Goal: Task Accomplishment & Management: Manage account settings

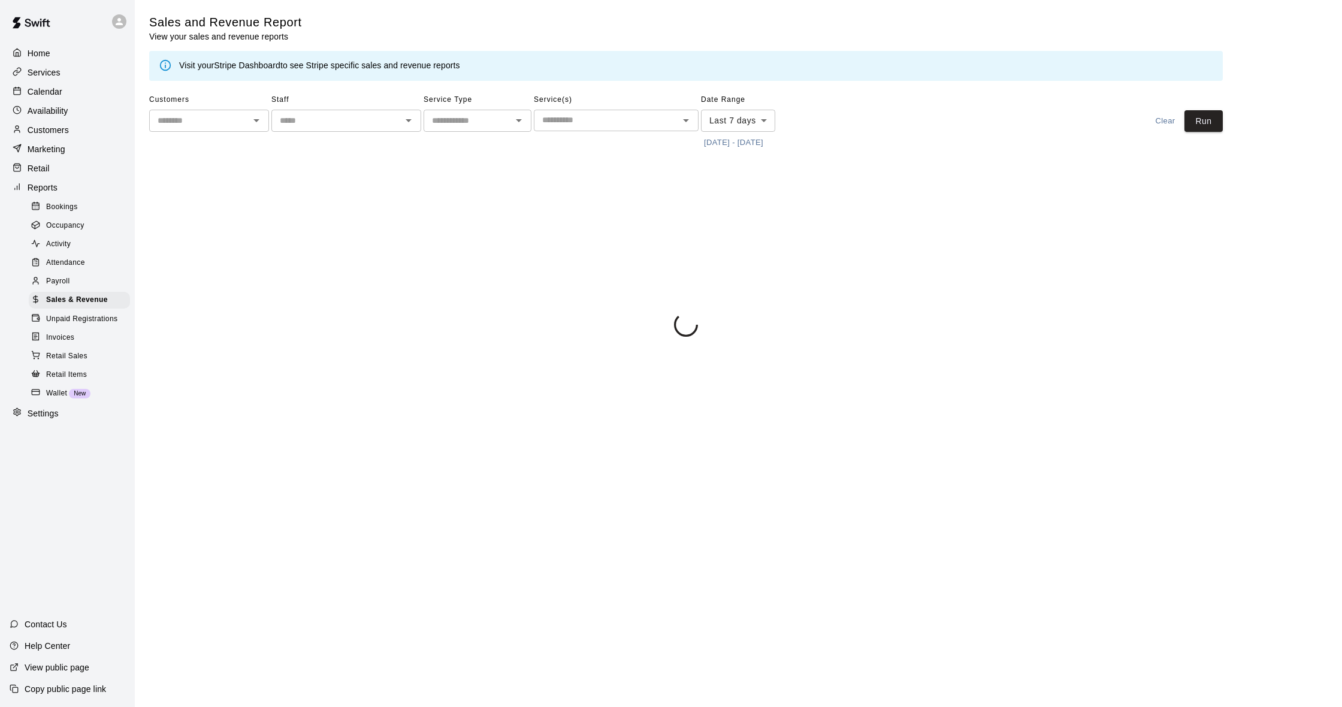
drag, startPoint x: 0, startPoint y: 0, endPoint x: 77, endPoint y: 210, distance: 223.2
click at [77, 210] on span "Bookings" at bounding box center [62, 207] width 32 height 12
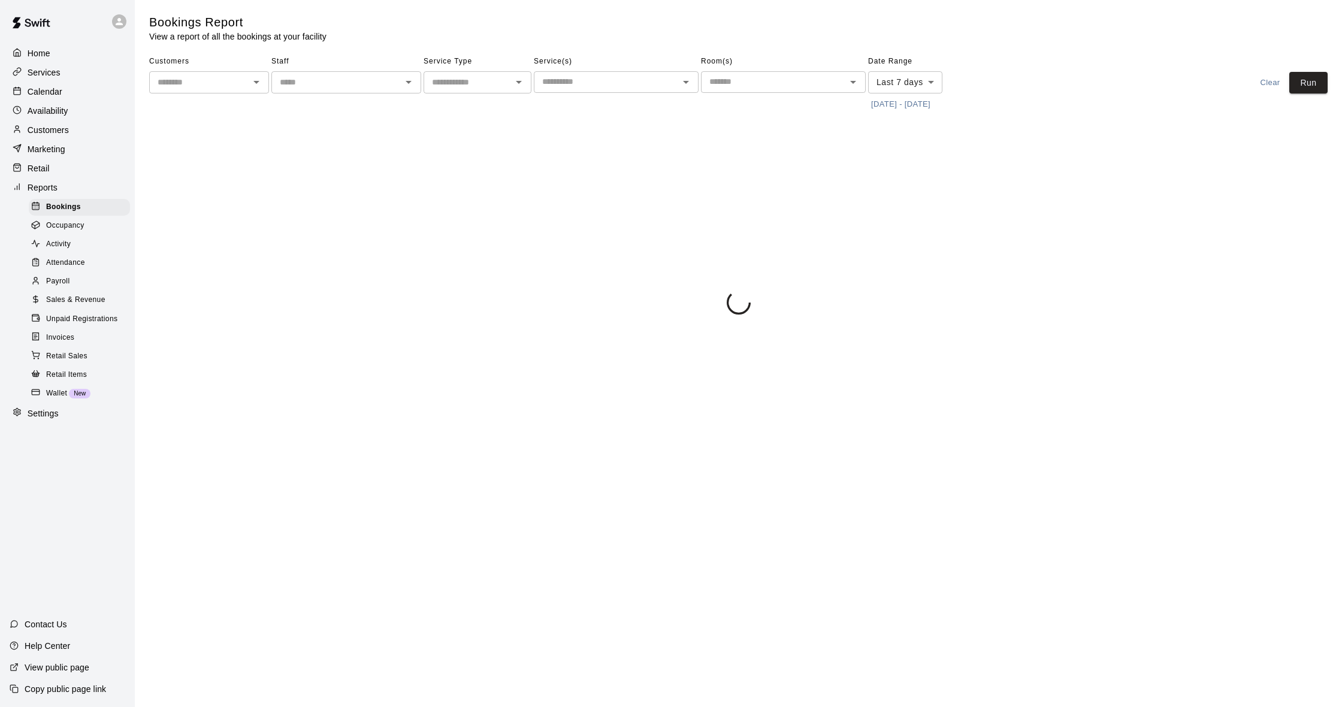
click at [58, 137] on div "Customers" at bounding box center [68, 130] width 116 height 18
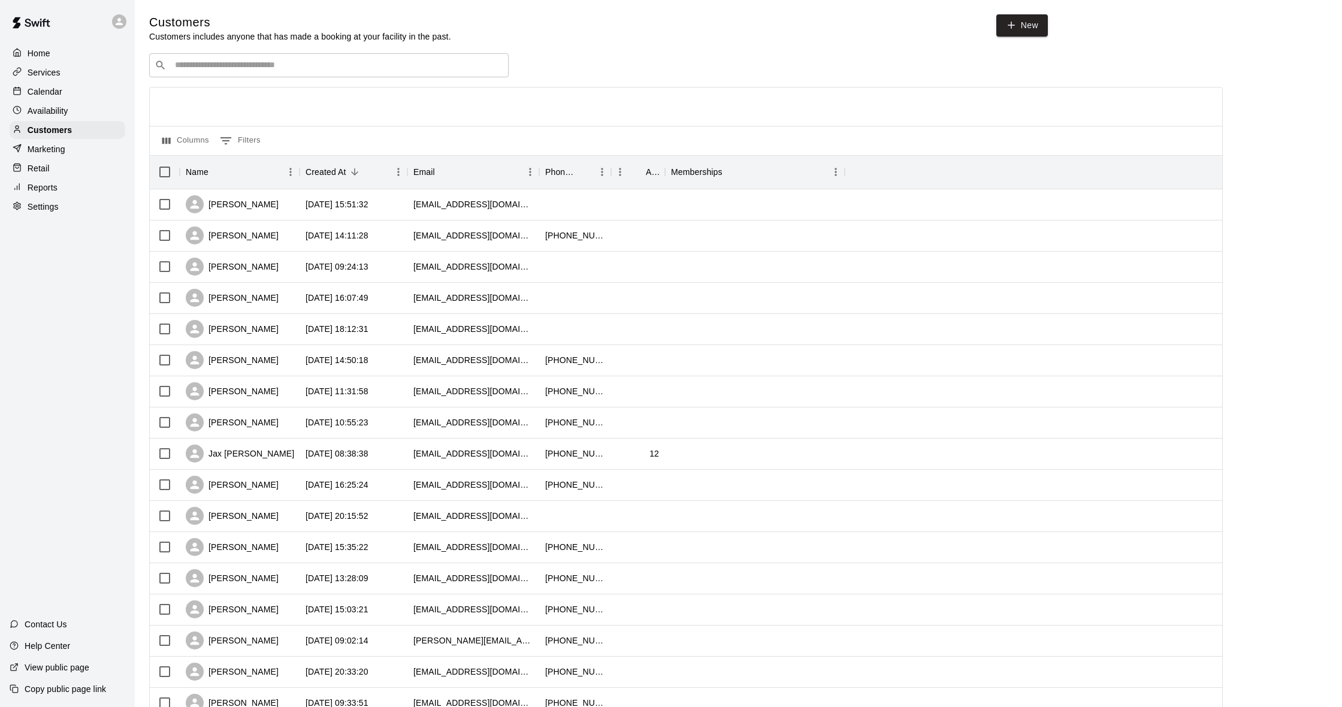
click at [249, 64] on input "Search customers by name or email" at bounding box center [337, 65] width 332 height 12
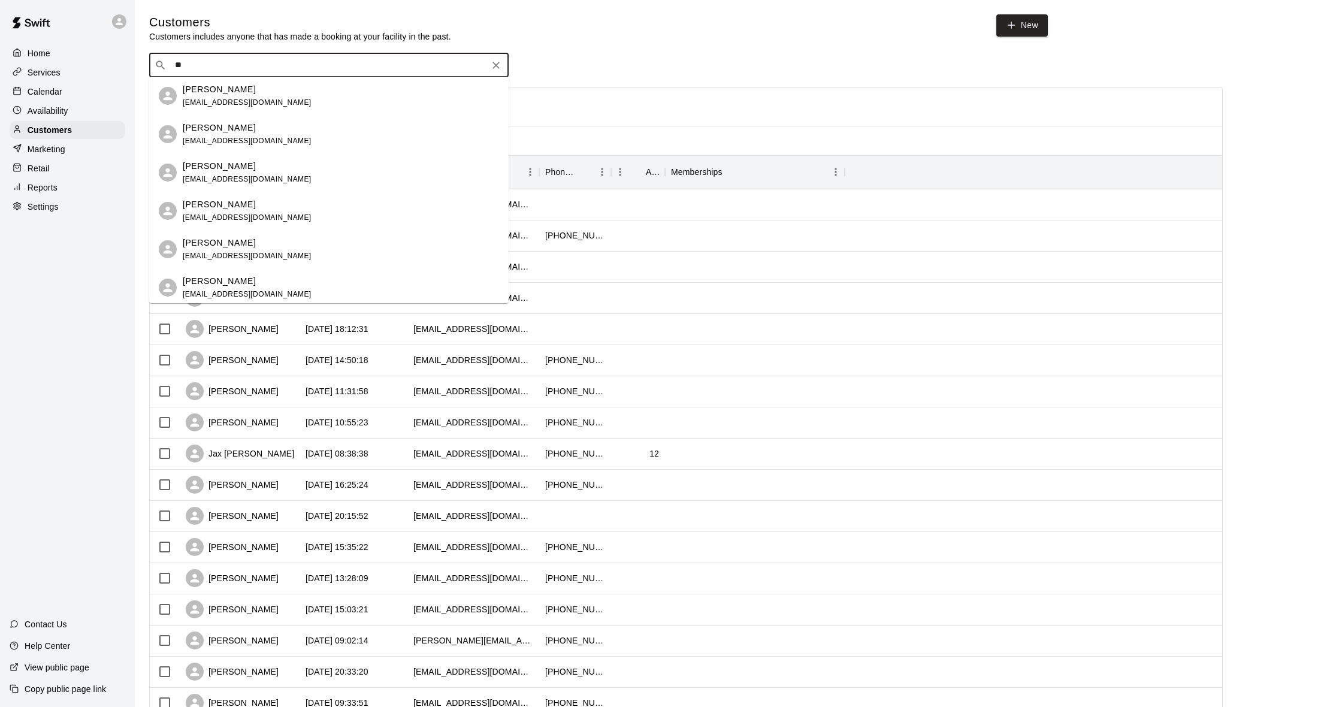
type input "*"
type input "****"
click at [243, 277] on div "[PERSON_NAME] [EMAIL_ADDRESS][DOMAIN_NAME] [PERSON_NAME] Levin [EMAIL_ADDRESS][…" at bounding box center [328, 190] width 359 height 226
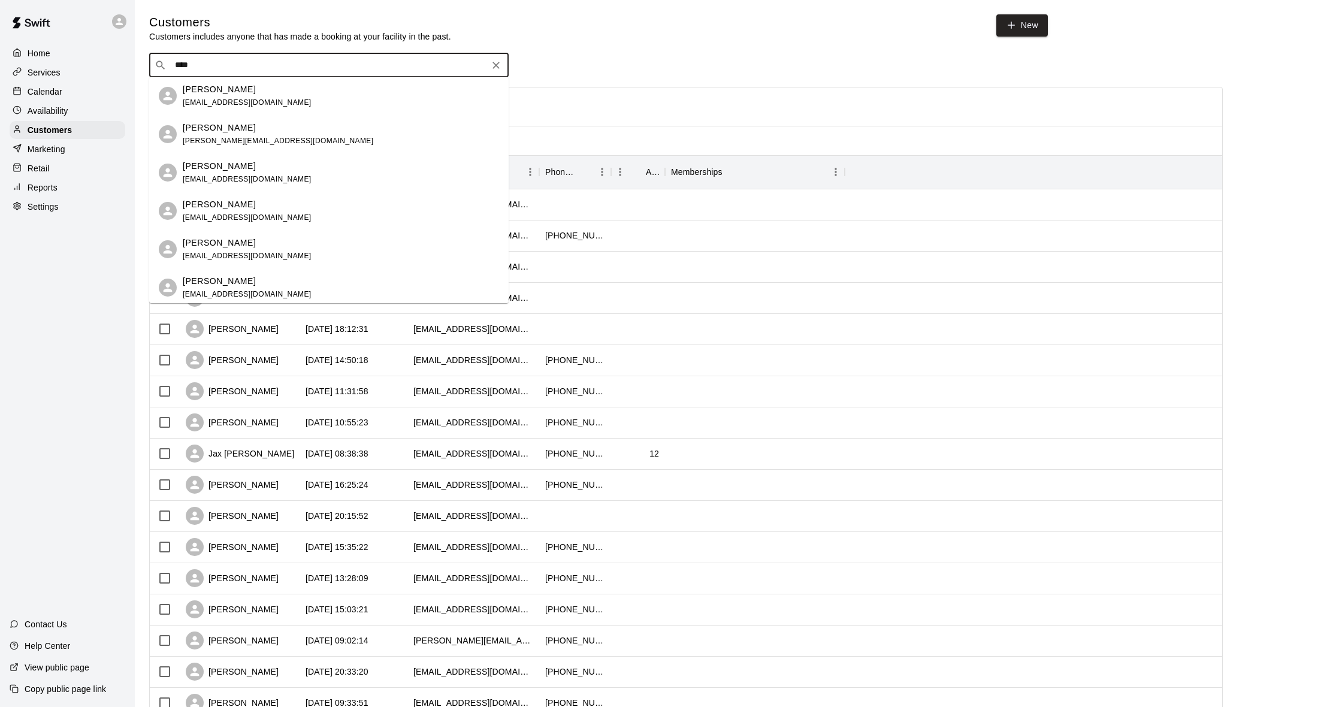
click at [235, 277] on div "[PERSON_NAME]" at bounding box center [247, 281] width 129 height 13
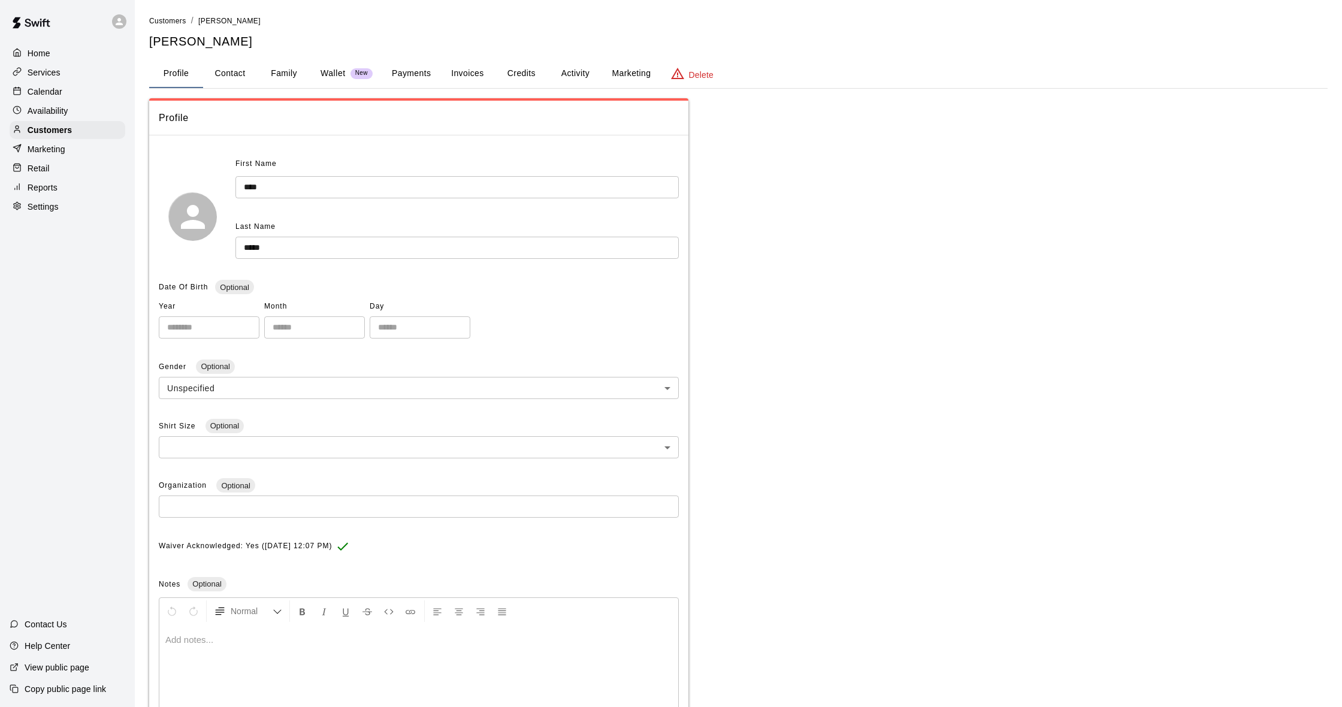
click at [579, 71] on button "Activity" at bounding box center [575, 73] width 54 height 29
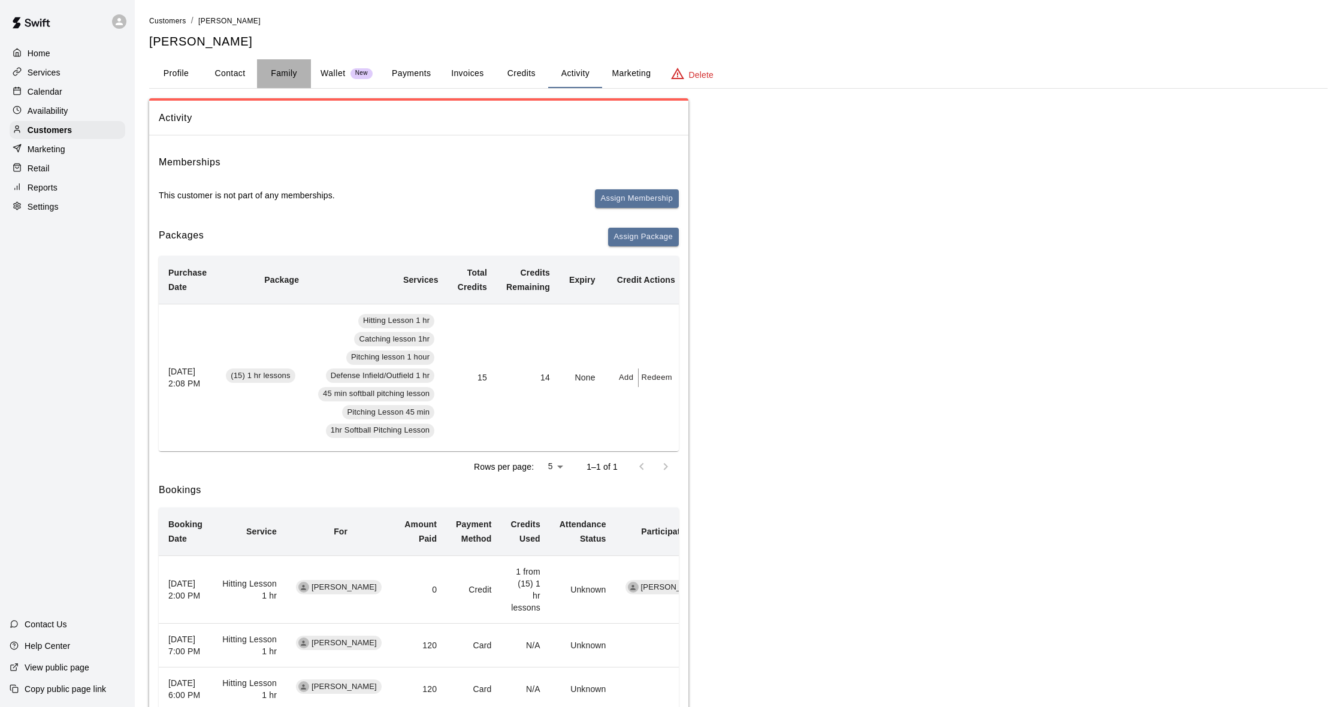
click at [277, 69] on button "Family" at bounding box center [284, 73] width 54 height 29
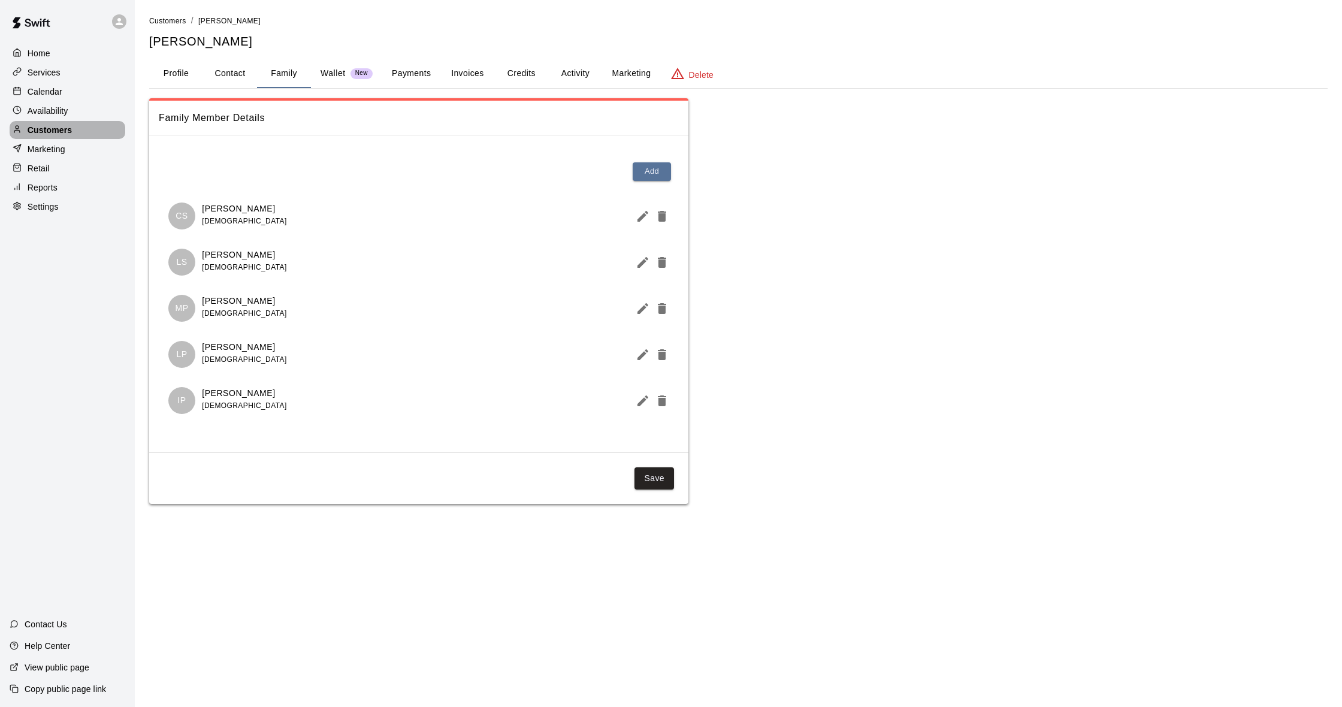
click at [52, 121] on div "Customers" at bounding box center [68, 130] width 116 height 18
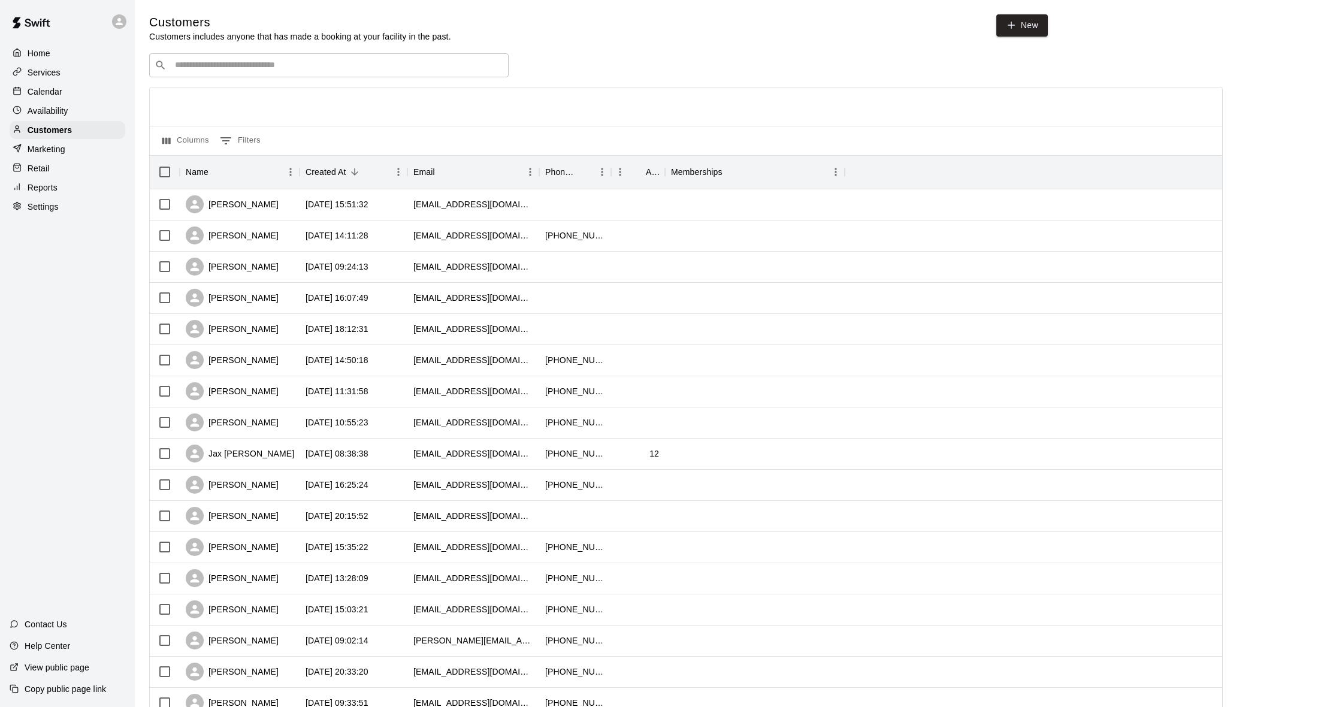
click at [271, 57] on div "​ ​" at bounding box center [328, 65] width 359 height 24
type input "****"
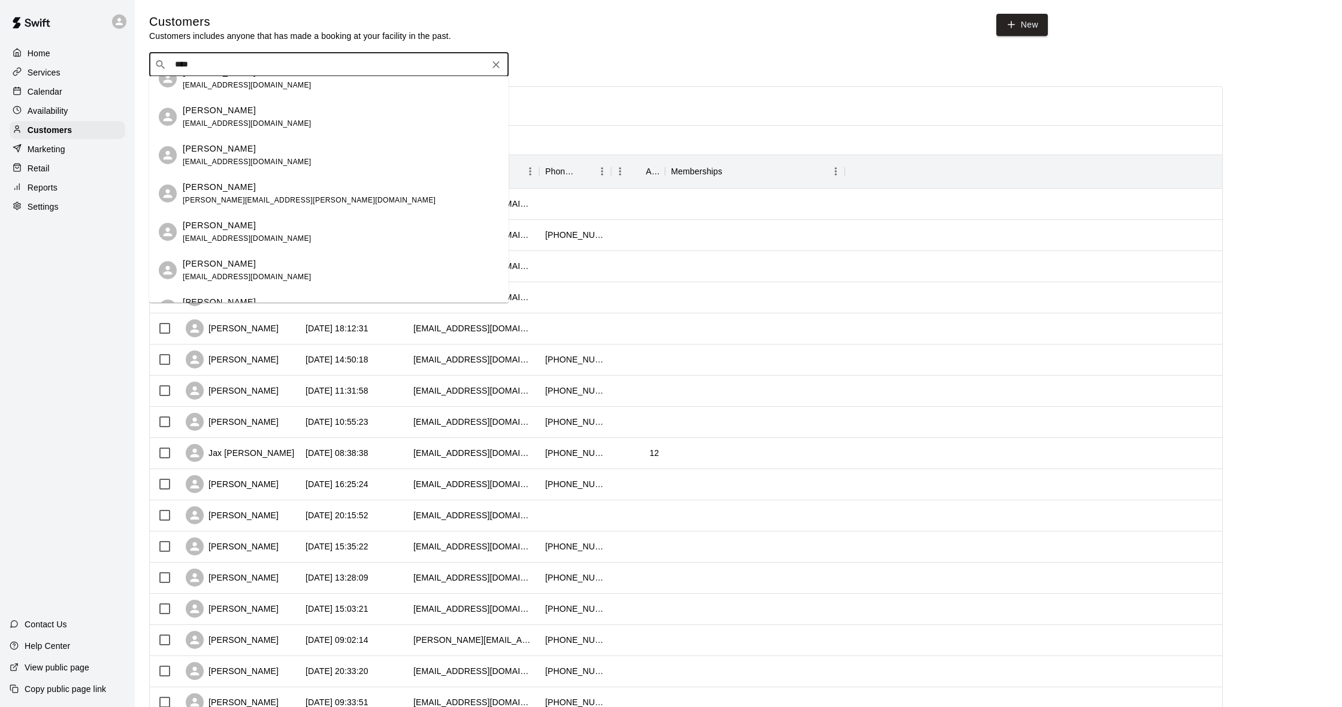
scroll to position [156, 0]
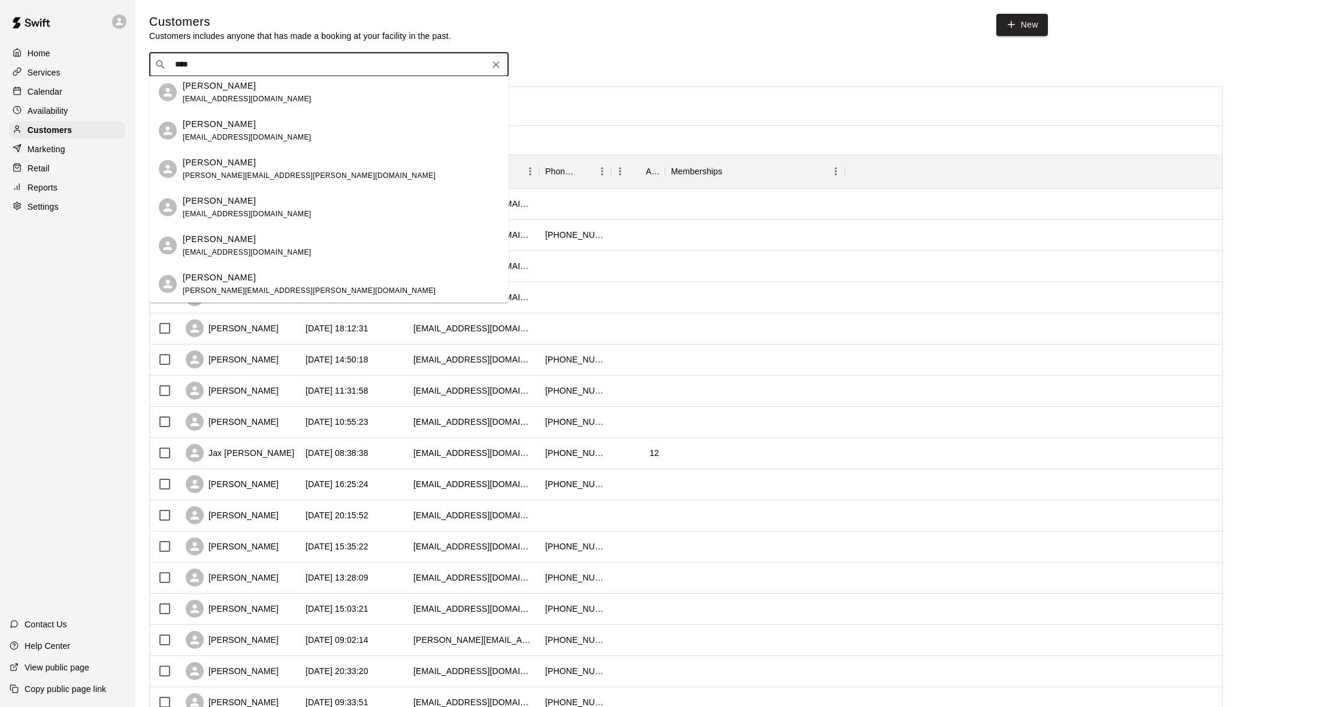
click at [252, 168] on div "[PERSON_NAME]" at bounding box center [309, 162] width 253 height 13
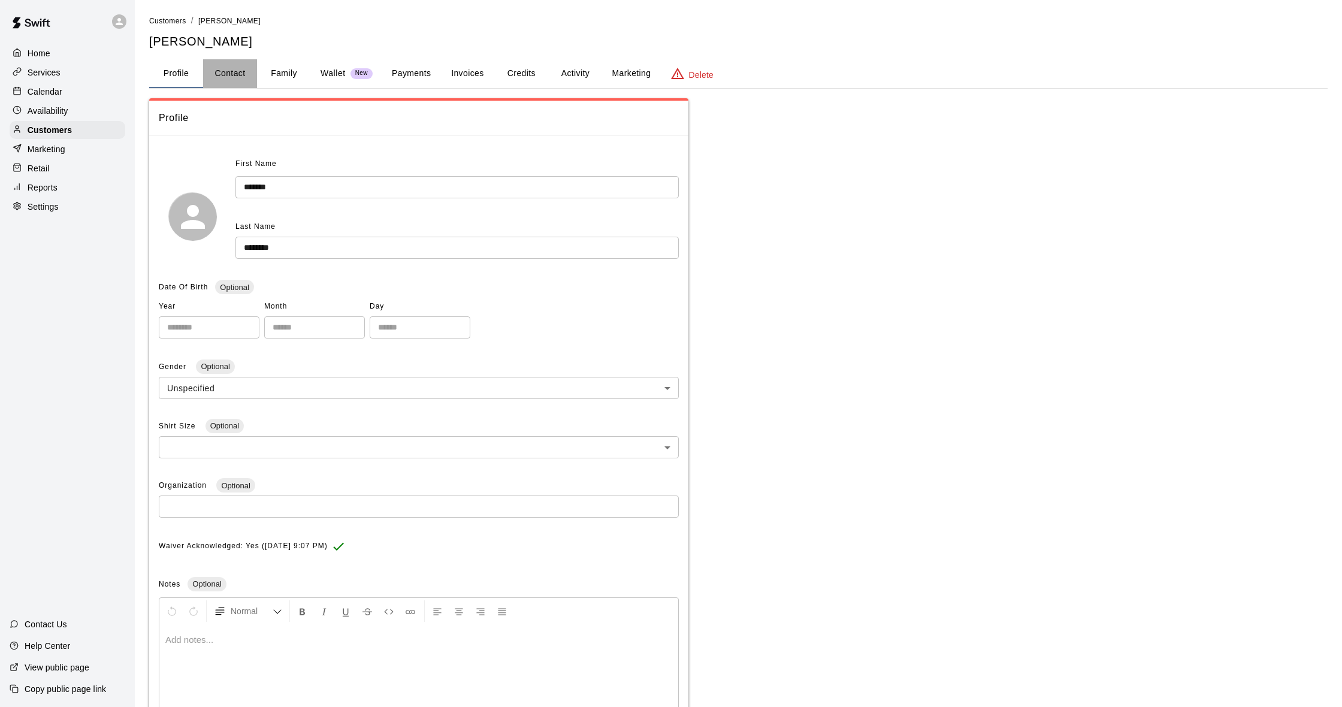
click at [241, 71] on button "Contact" at bounding box center [230, 73] width 54 height 29
select select "**"
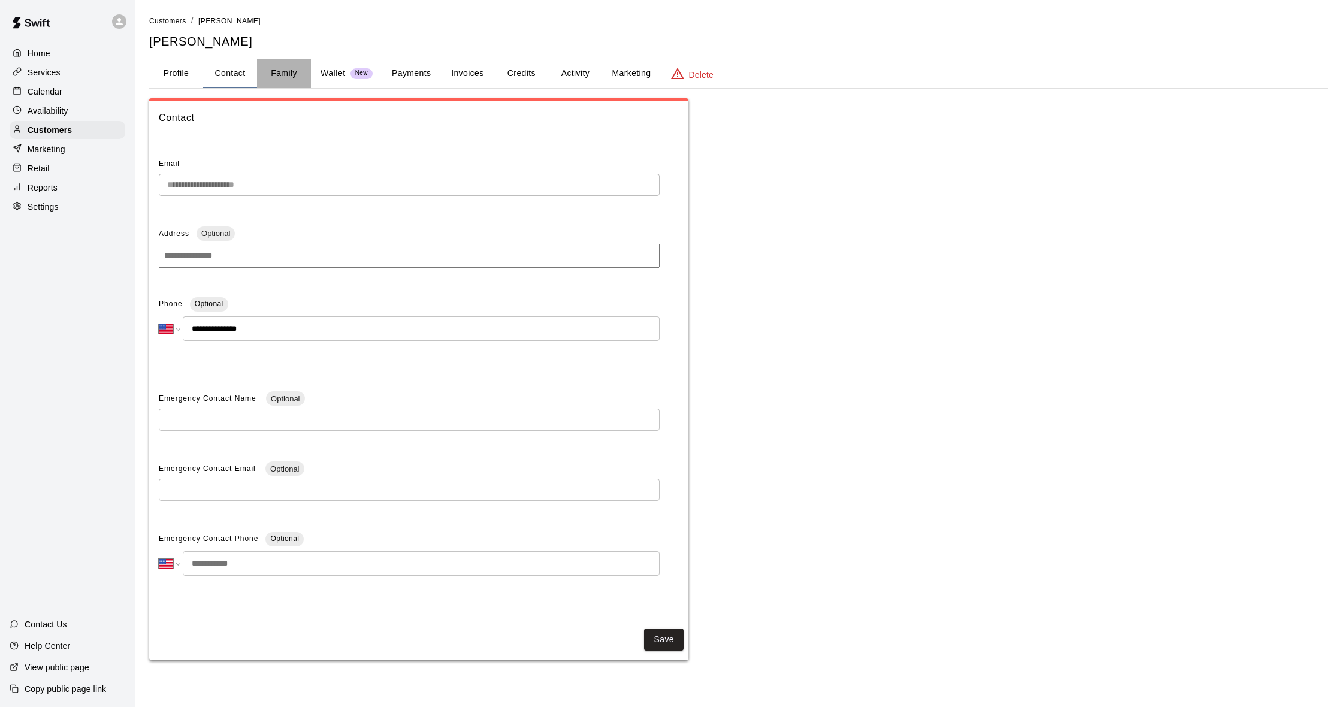
click at [271, 72] on button "Family" at bounding box center [284, 73] width 54 height 29
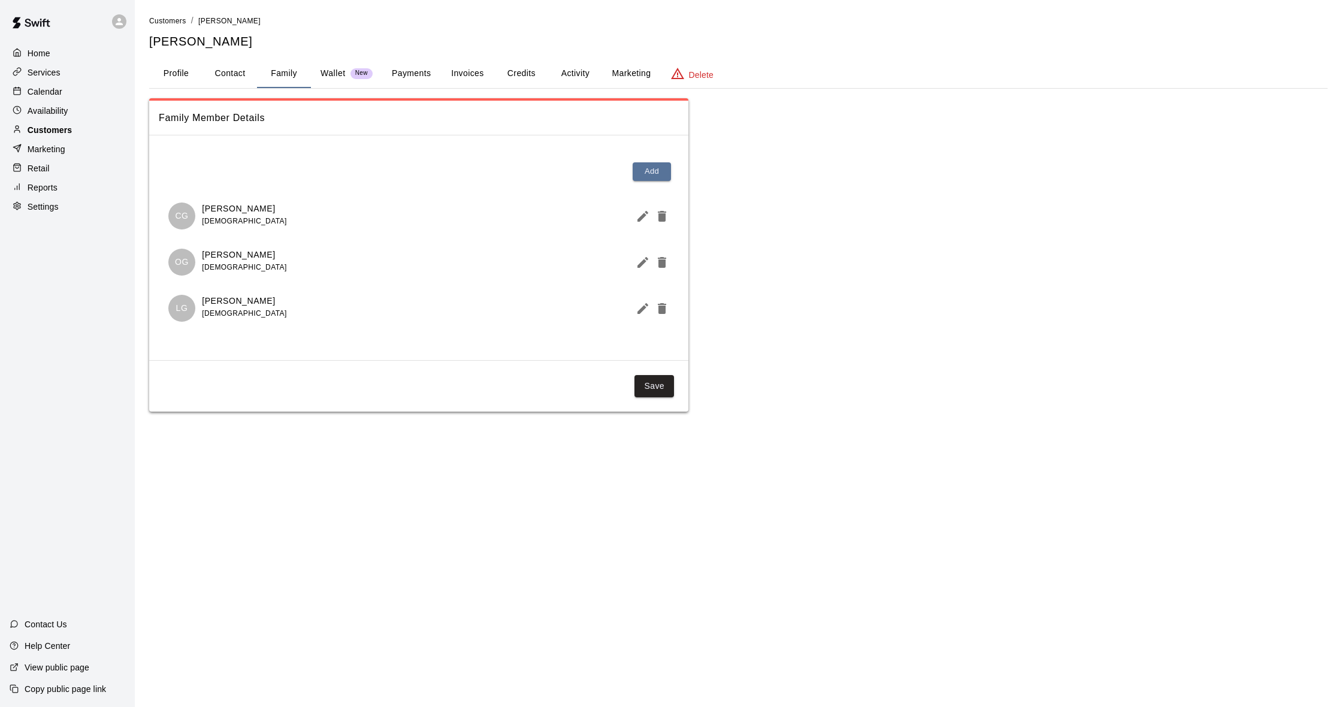
click at [40, 129] on p "Customers" at bounding box center [50, 130] width 44 height 12
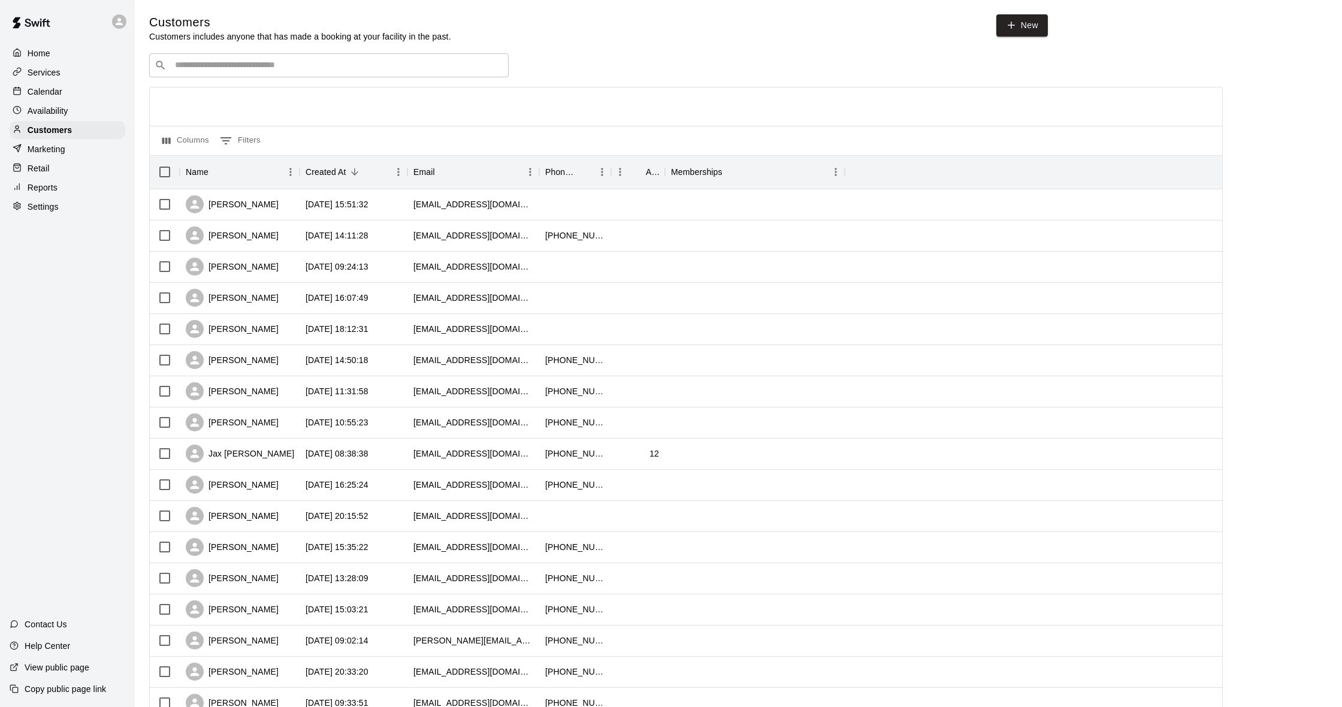
click at [265, 66] on input "Search customers by name or email" at bounding box center [337, 65] width 332 height 12
type input "****"
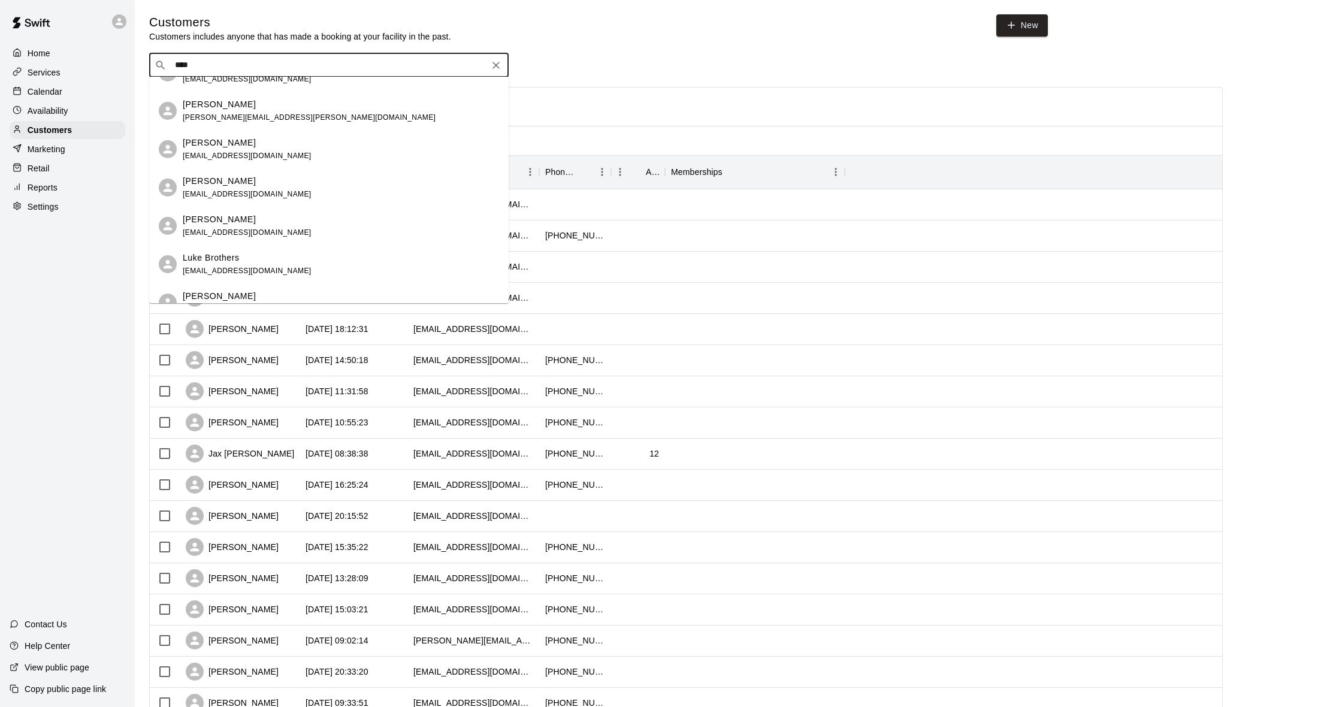
scroll to position [335, 0]
click at [265, 153] on div "[PERSON_NAME] [EMAIL_ADDRESS][DOMAIN_NAME] [PERSON_NAME] [EMAIL_ADDRESS][DOMAIN…" at bounding box center [328, 190] width 359 height 226
click at [325, 144] on div "[PERSON_NAME] [EMAIL_ADDRESS][DOMAIN_NAME]" at bounding box center [341, 146] width 316 height 26
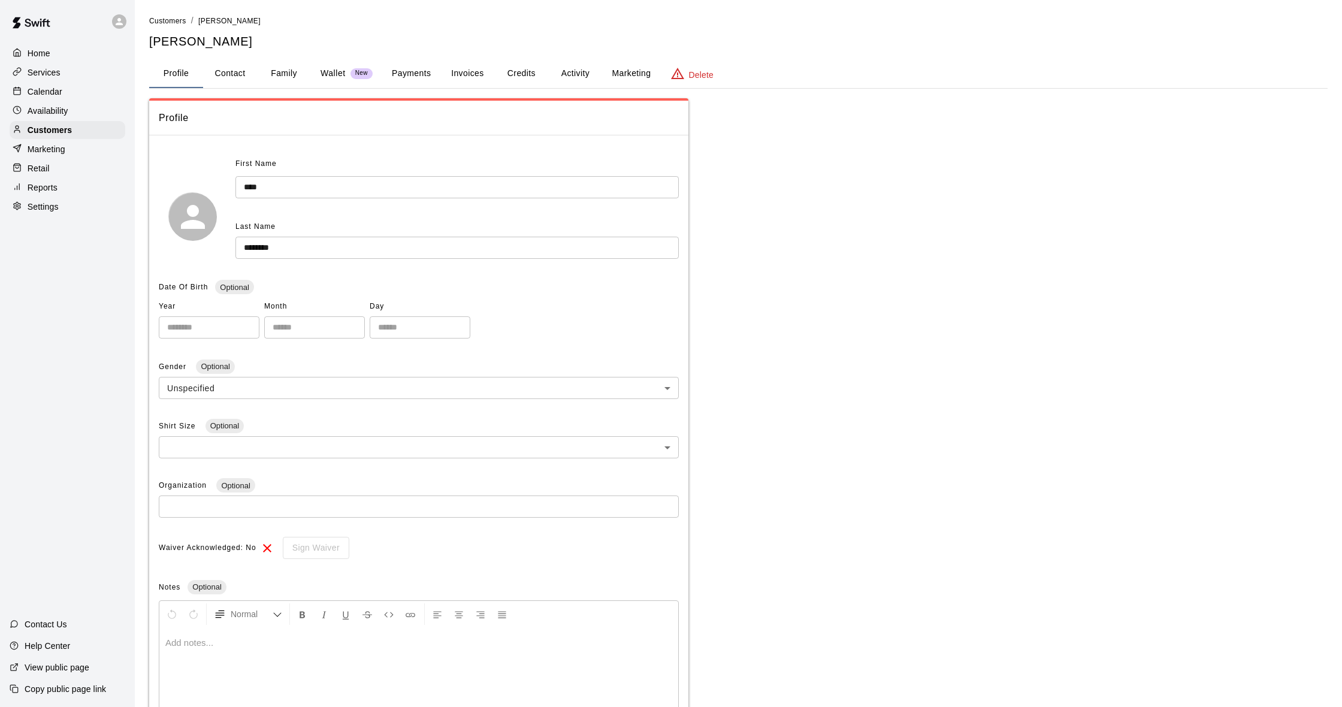
click at [575, 74] on button "Activity" at bounding box center [575, 73] width 54 height 29
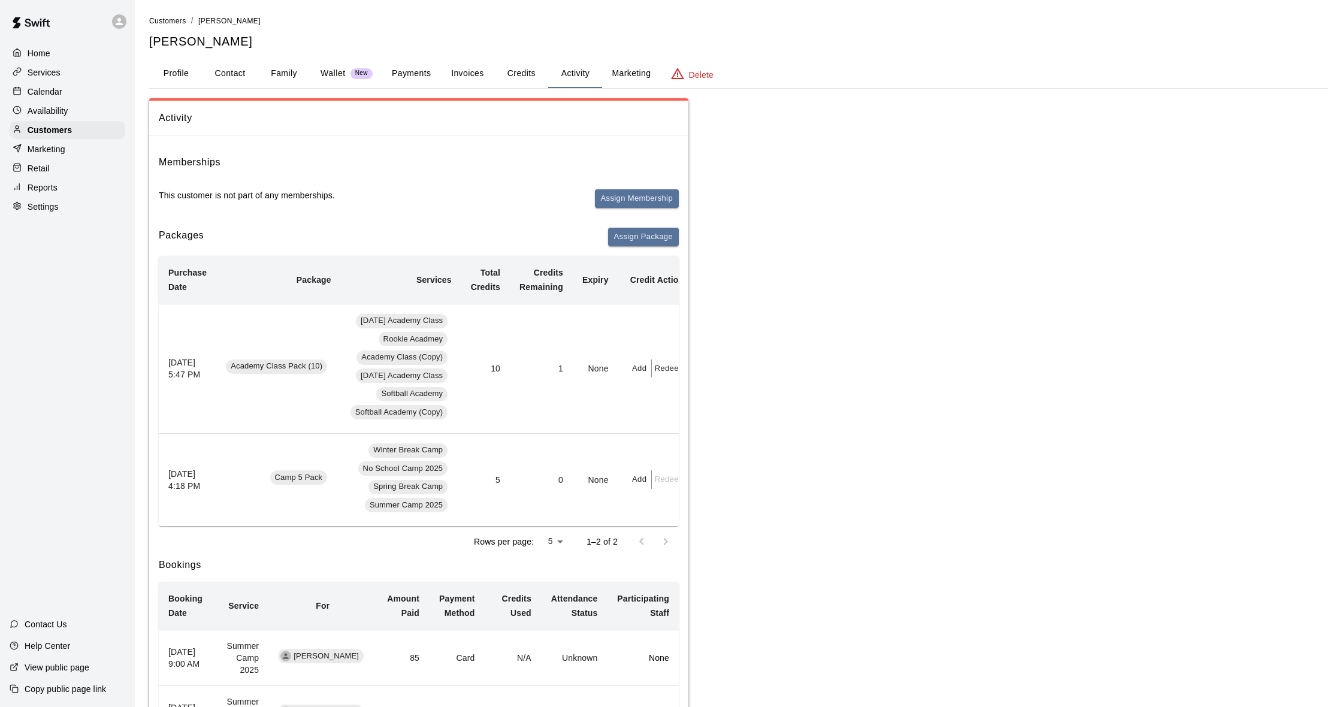
click at [300, 75] on button "Family" at bounding box center [284, 73] width 54 height 29
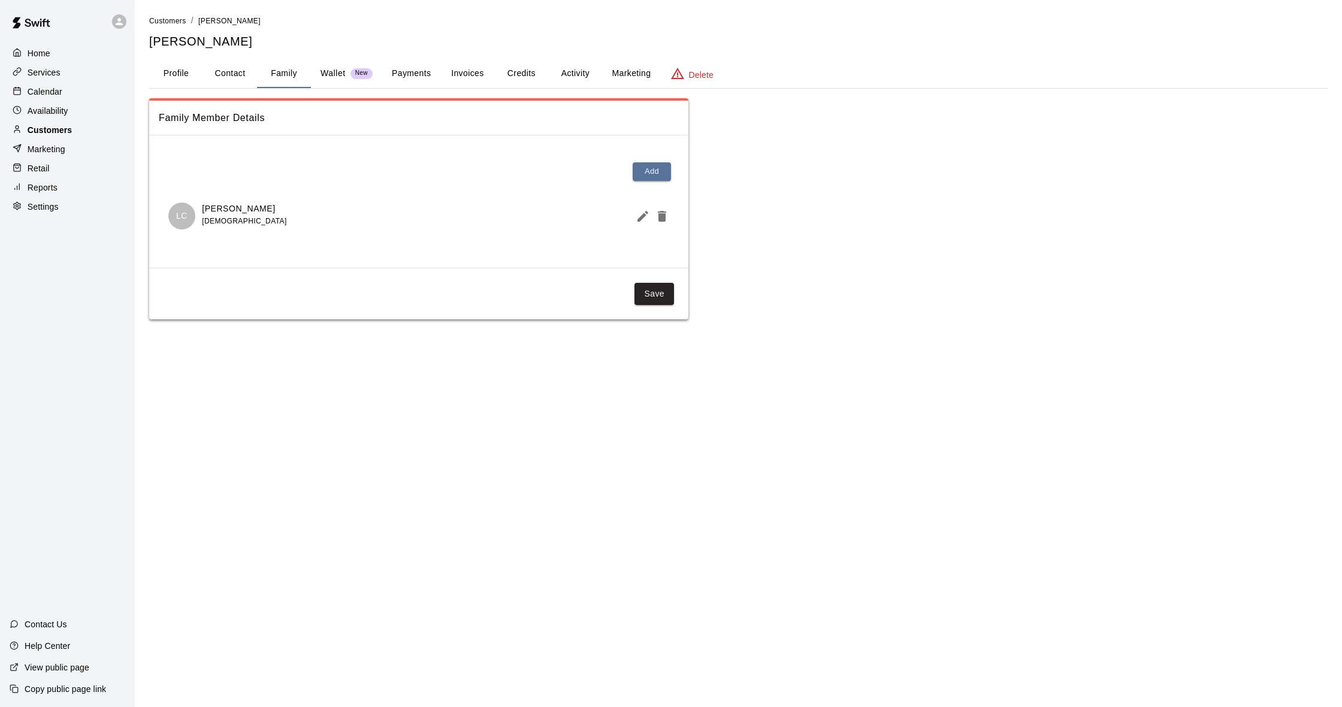
click at [48, 132] on p "Customers" at bounding box center [50, 130] width 44 height 12
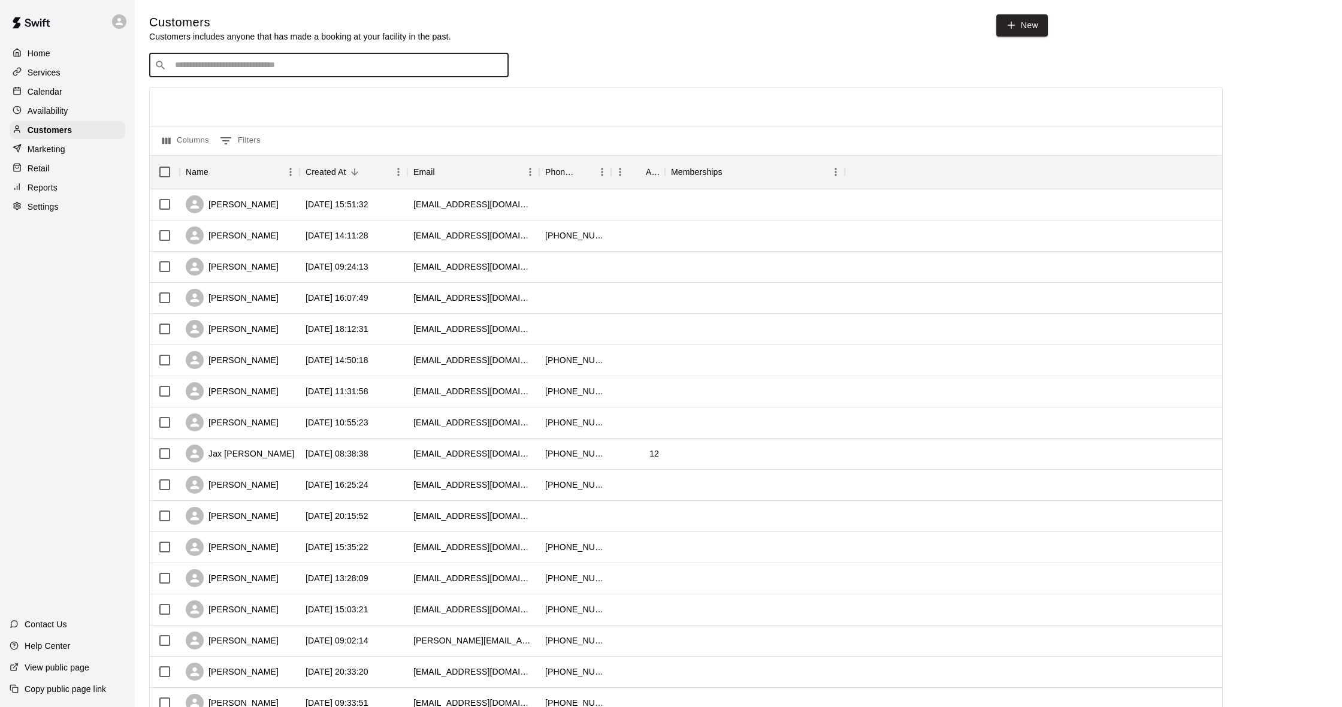
click at [258, 59] on input "Search customers by name or email" at bounding box center [337, 65] width 332 height 12
type input "****"
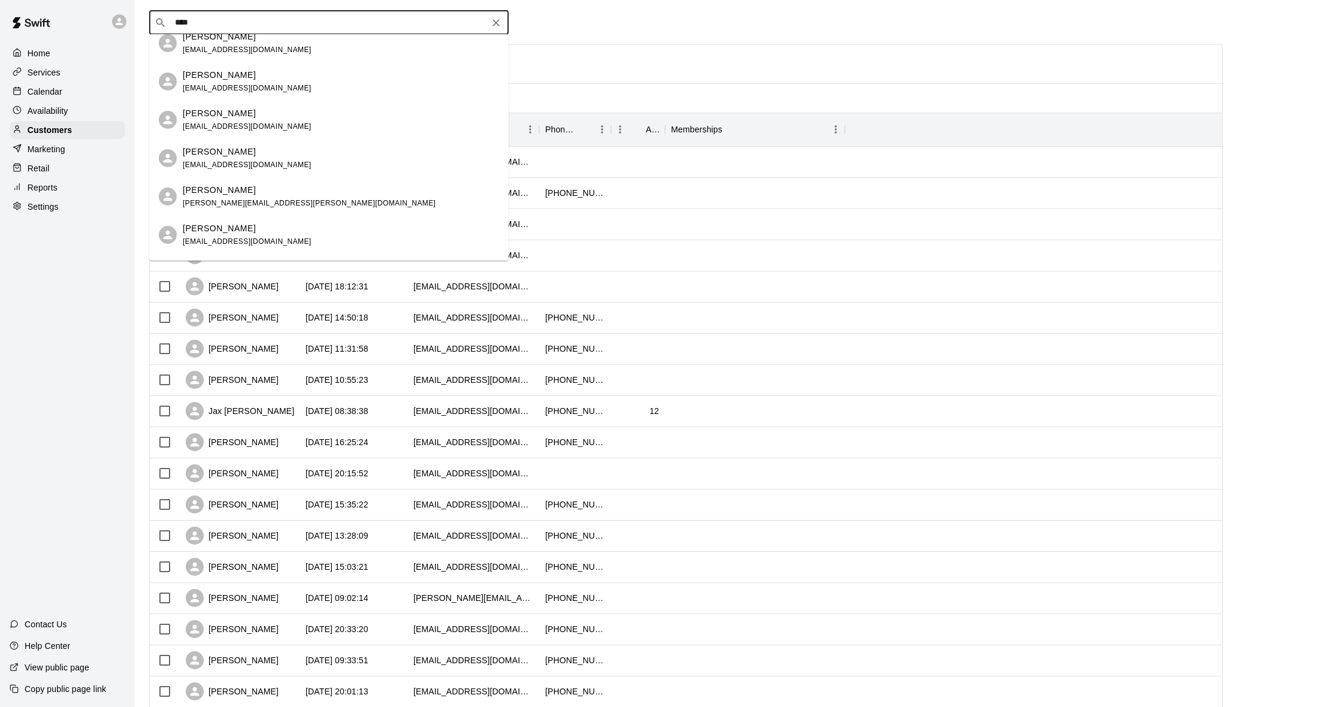
scroll to position [43, 0]
click at [241, 158] on div "[PERSON_NAME]" at bounding box center [247, 152] width 129 height 13
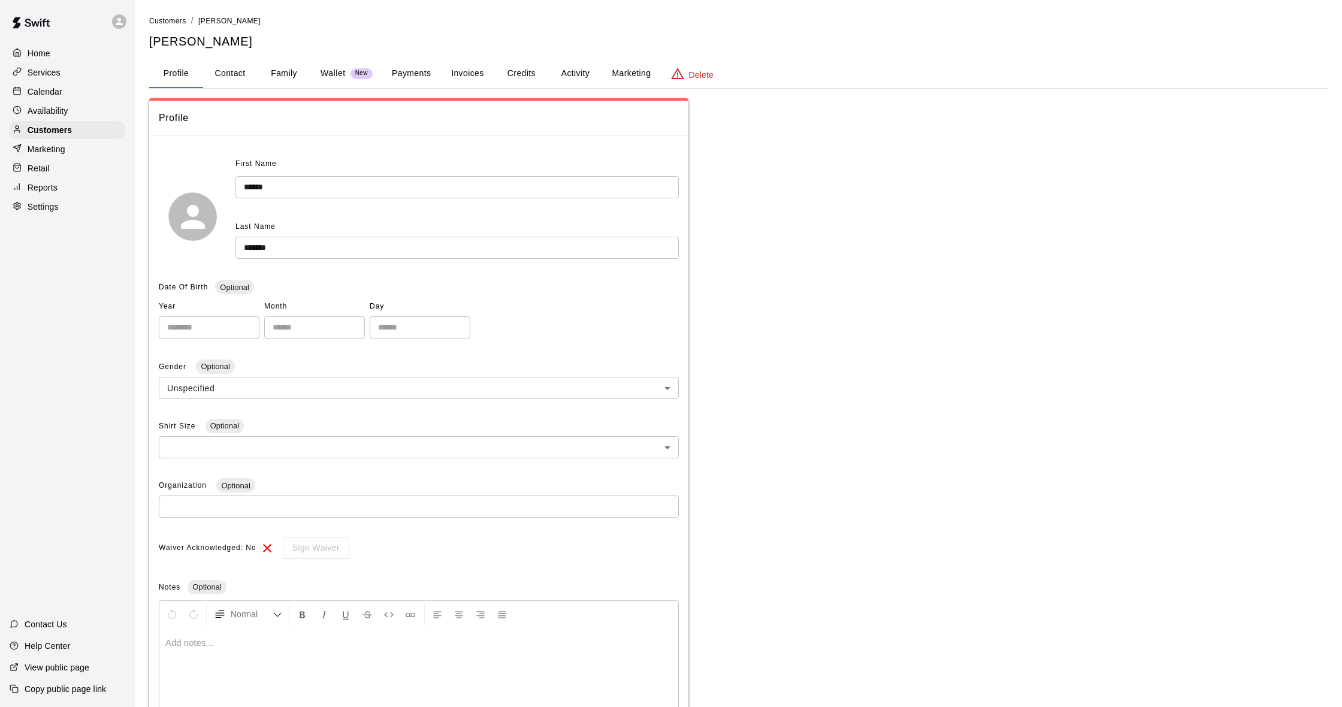
click at [287, 73] on button "Family" at bounding box center [284, 73] width 54 height 29
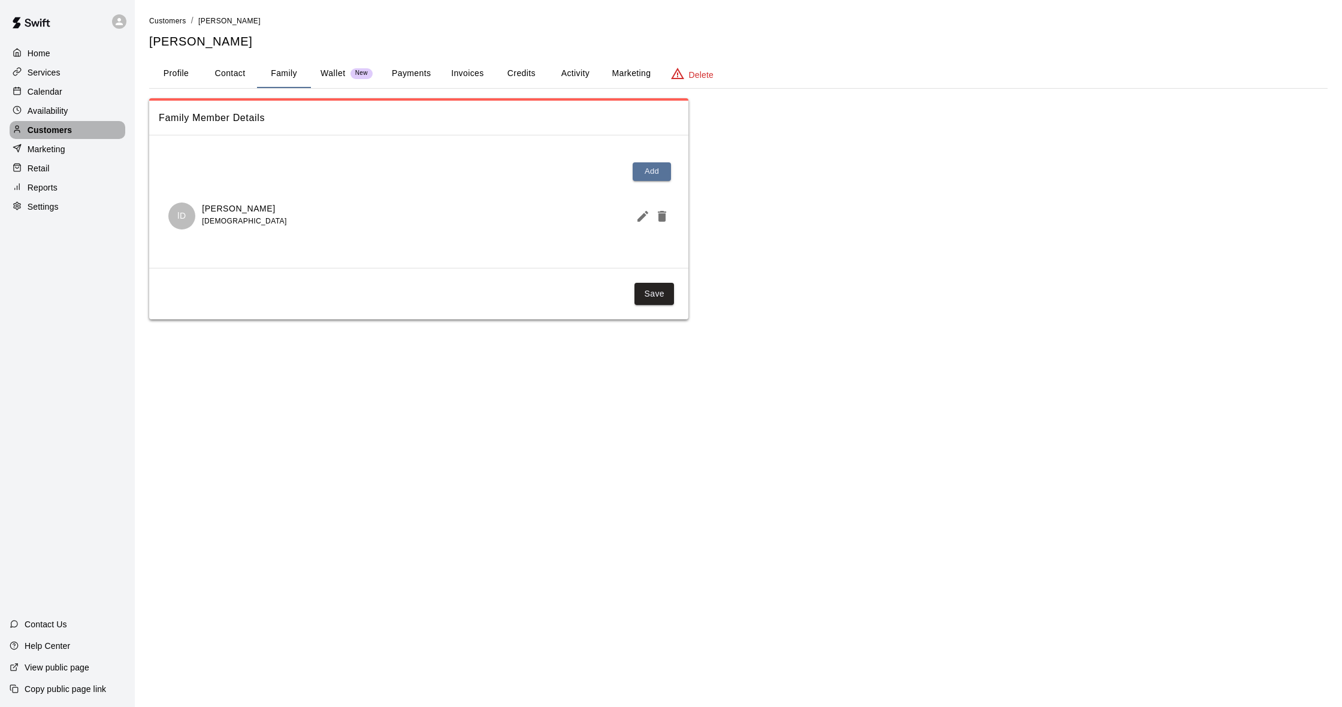
click at [65, 129] on p "Customers" at bounding box center [50, 130] width 44 height 12
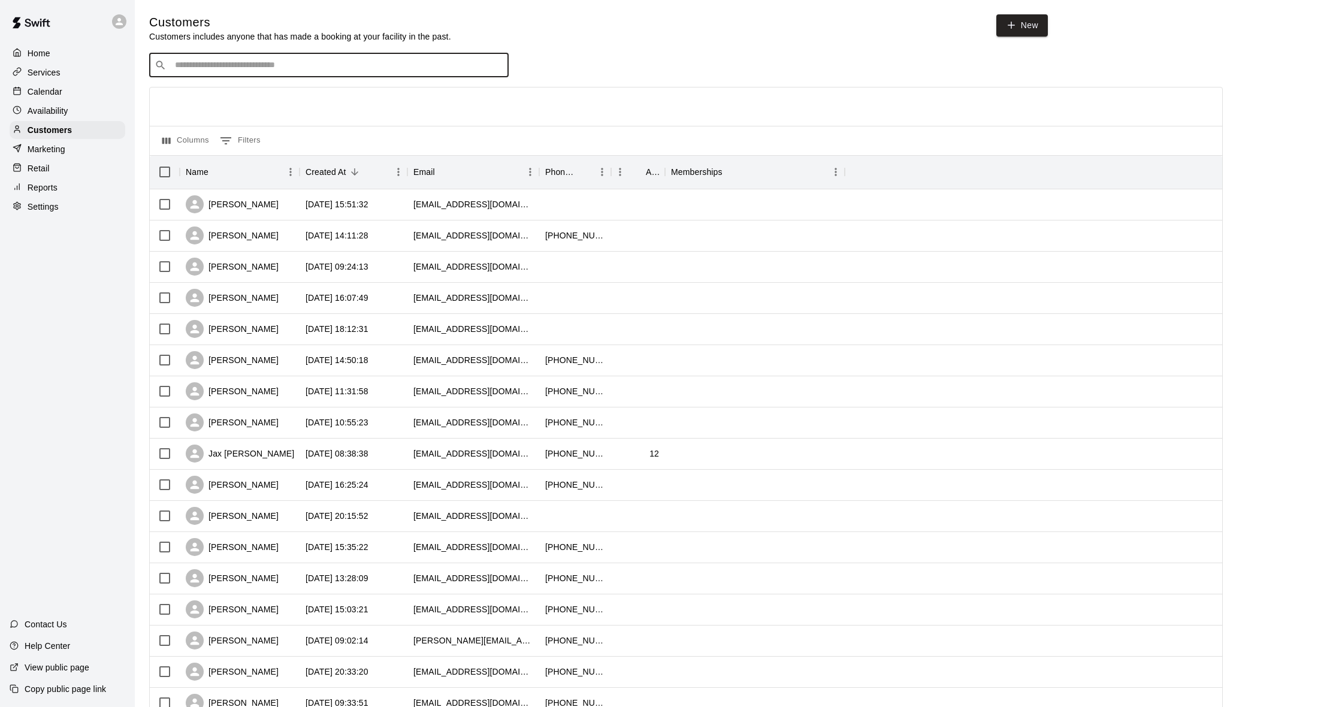
click at [211, 64] on input "Search customers by name or email" at bounding box center [337, 65] width 332 height 12
type input "****"
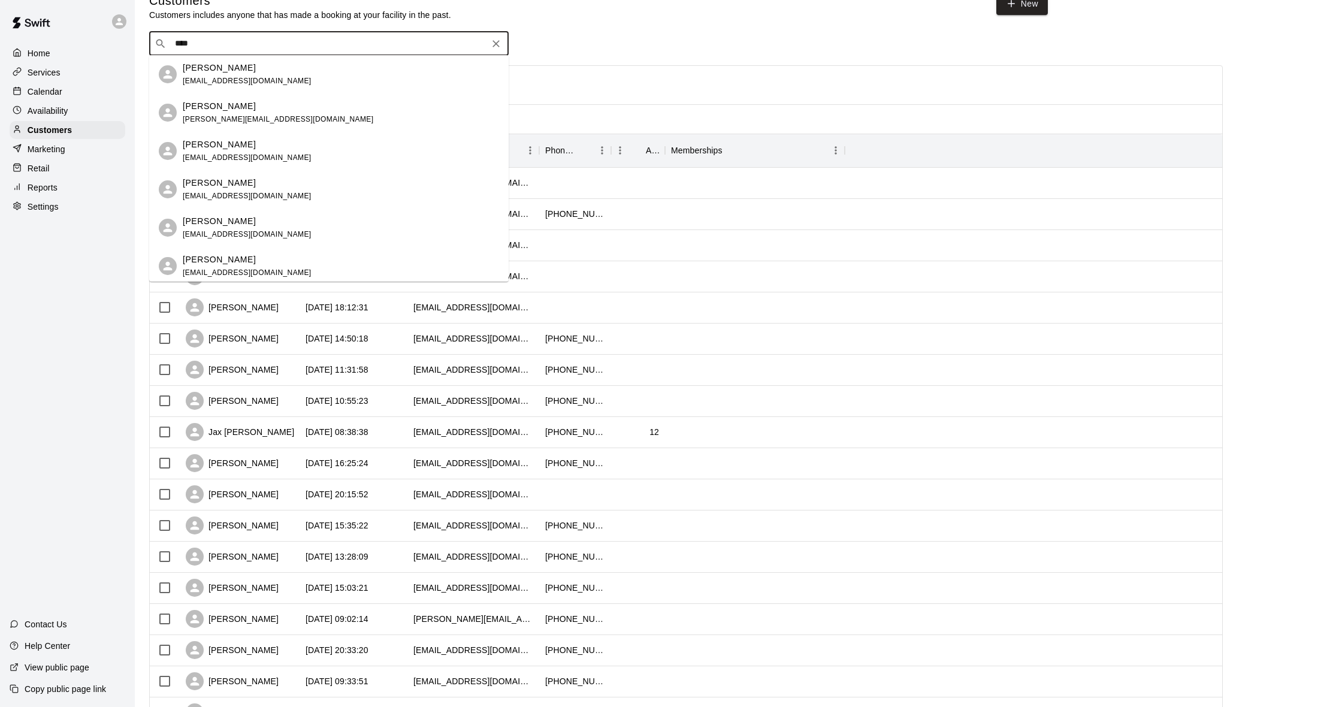
scroll to position [21, 0]
click at [256, 154] on div "[PERSON_NAME] [EMAIL_ADDRESS][DOMAIN_NAME]" at bounding box center [341, 152] width 316 height 26
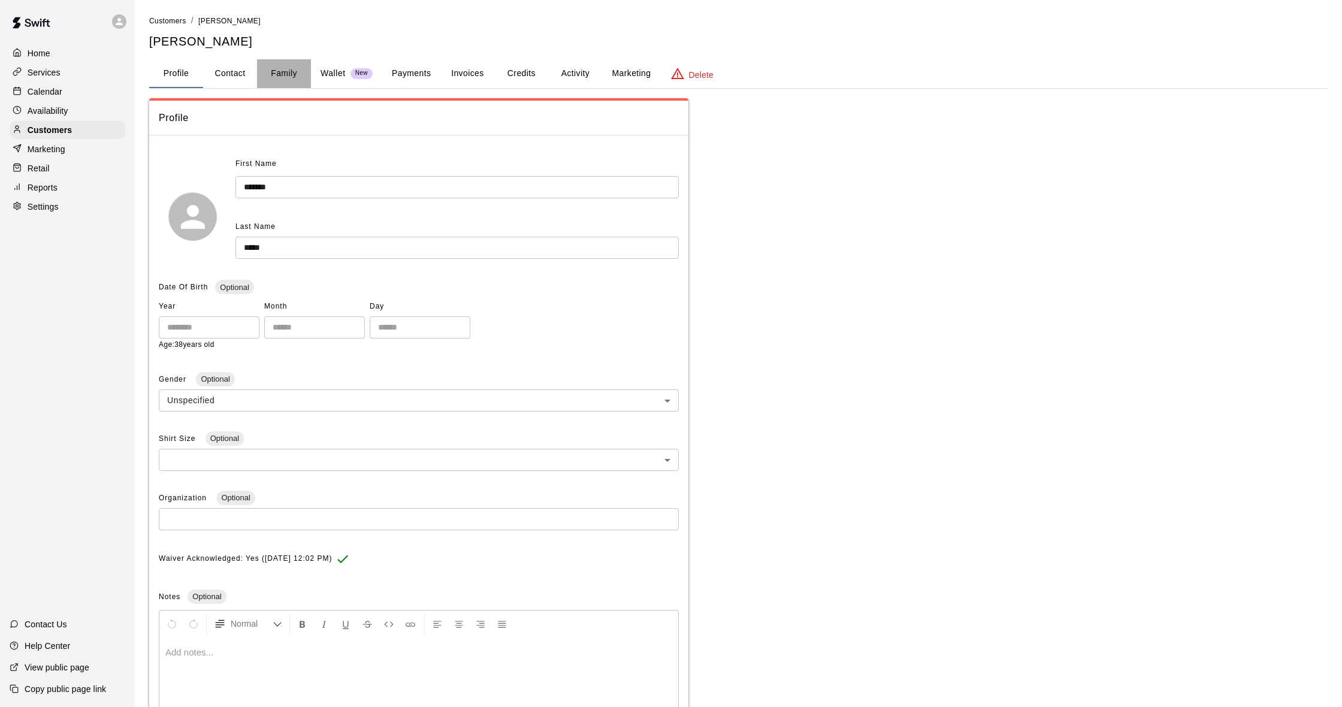
click at [294, 75] on button "Family" at bounding box center [284, 73] width 54 height 29
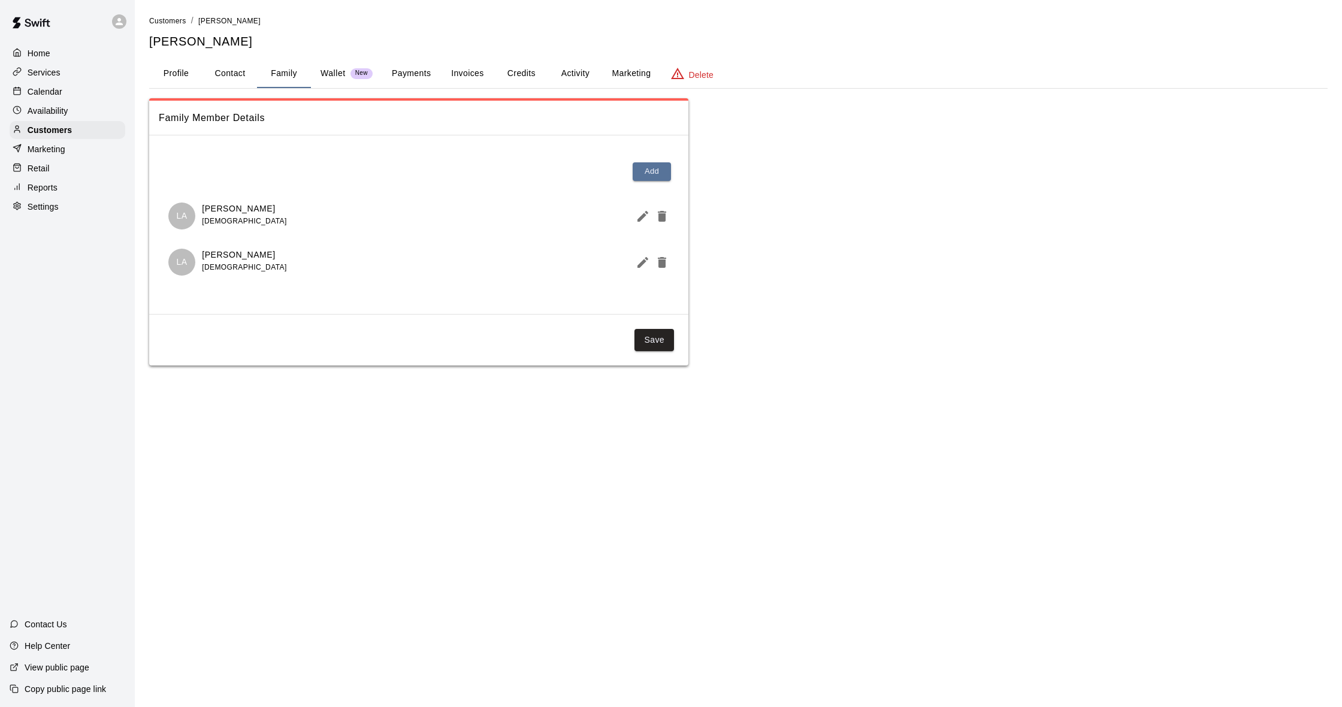
click at [222, 71] on button "Contact" at bounding box center [230, 73] width 54 height 29
select select "**"
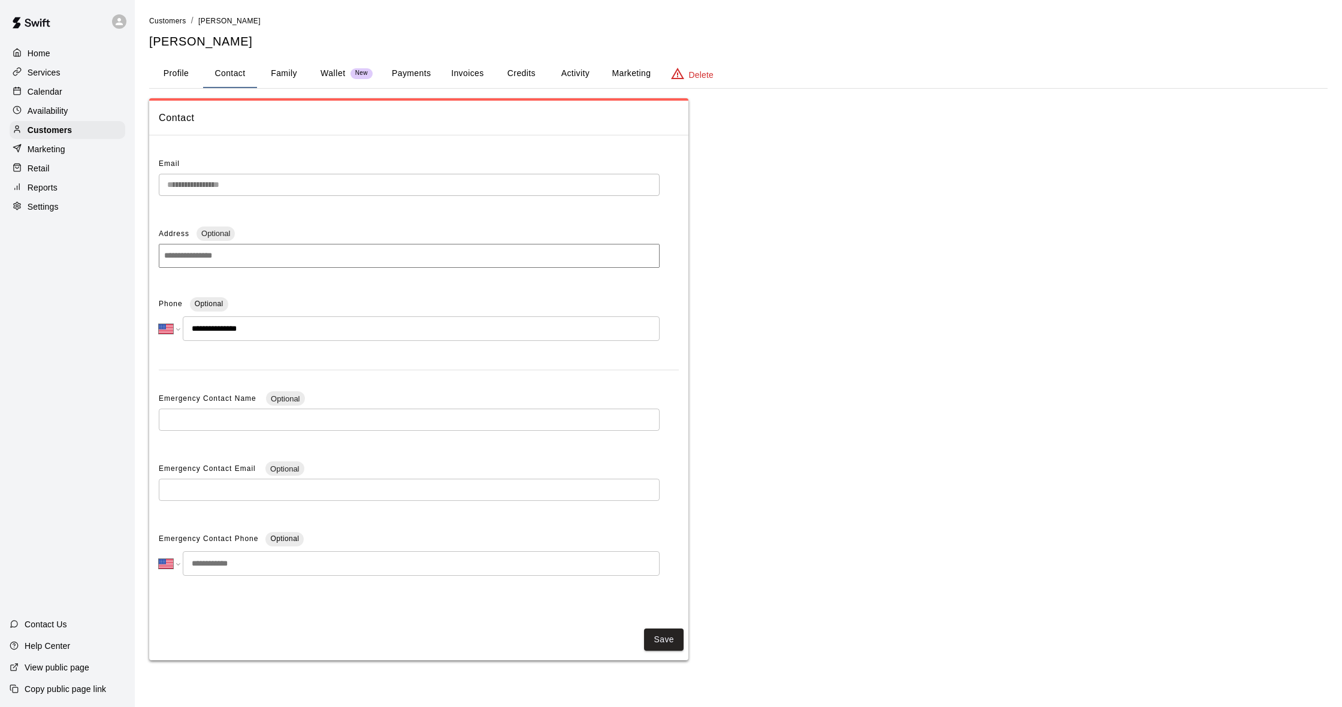
click at [415, 70] on button "Payments" at bounding box center [411, 73] width 58 height 29
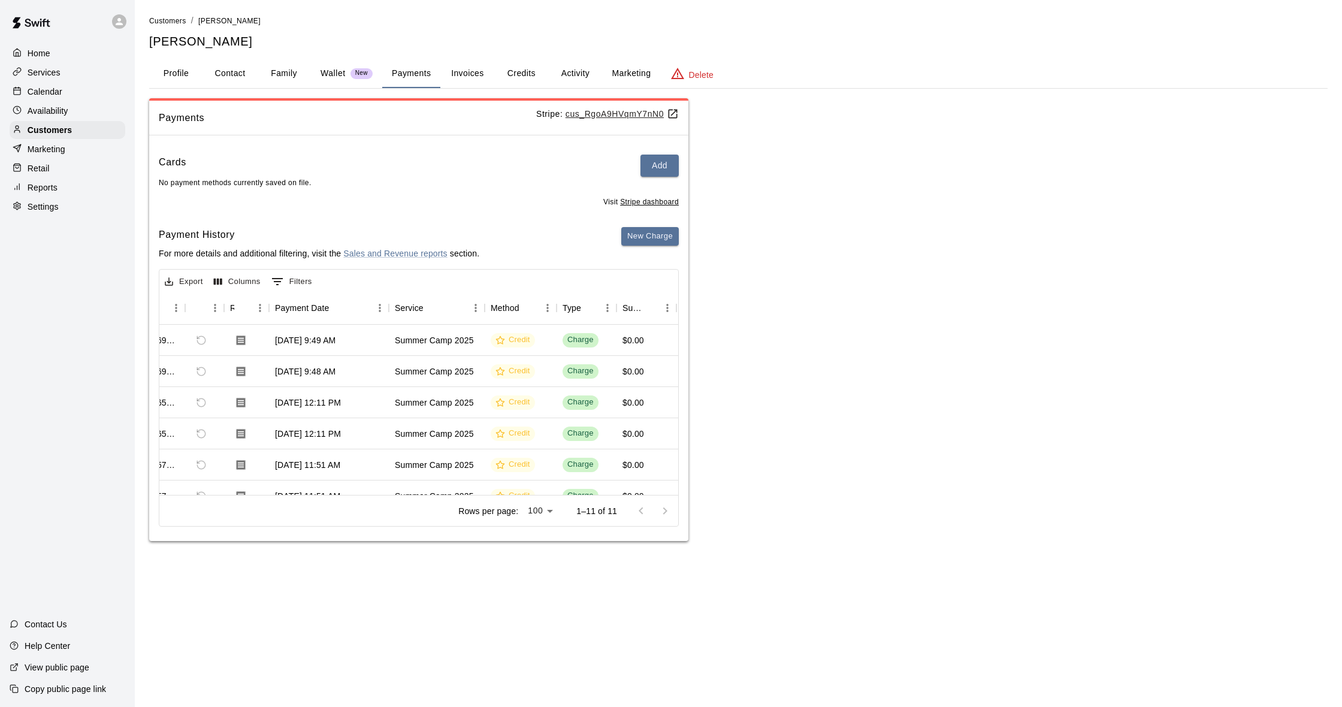
scroll to position [0, 43]
click at [68, 97] on div "Calendar" at bounding box center [68, 92] width 116 height 18
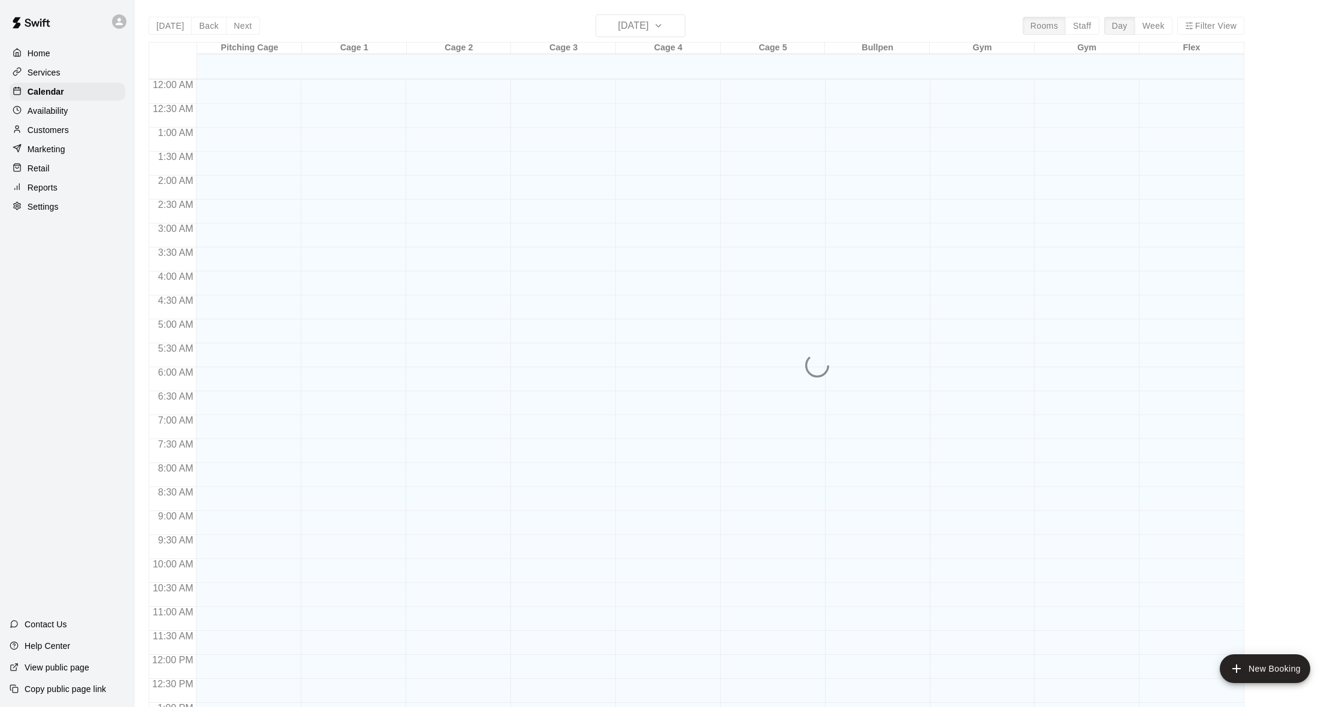
scroll to position [474, 0]
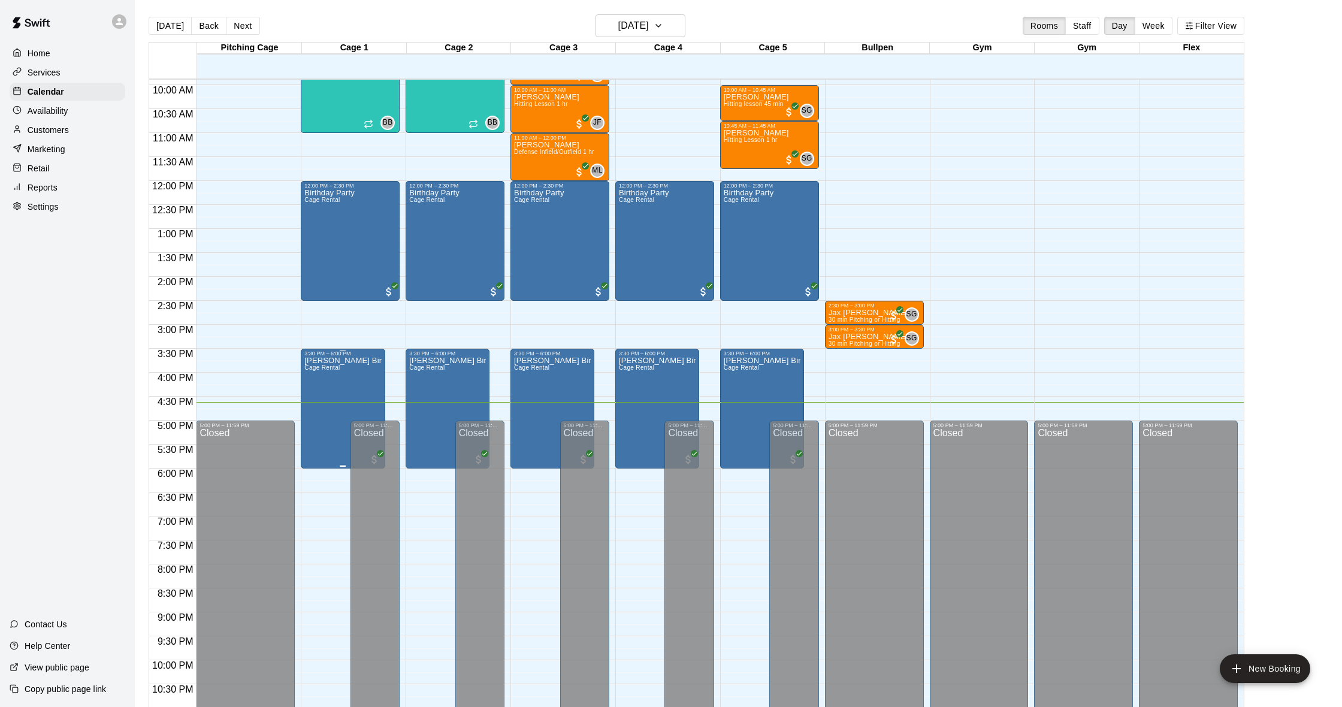
click at [356, 379] on div "[PERSON_NAME] Birthday Cage Rental" at bounding box center [342, 709] width 77 height 707
click at [320, 390] on button "edit" at bounding box center [317, 397] width 24 height 23
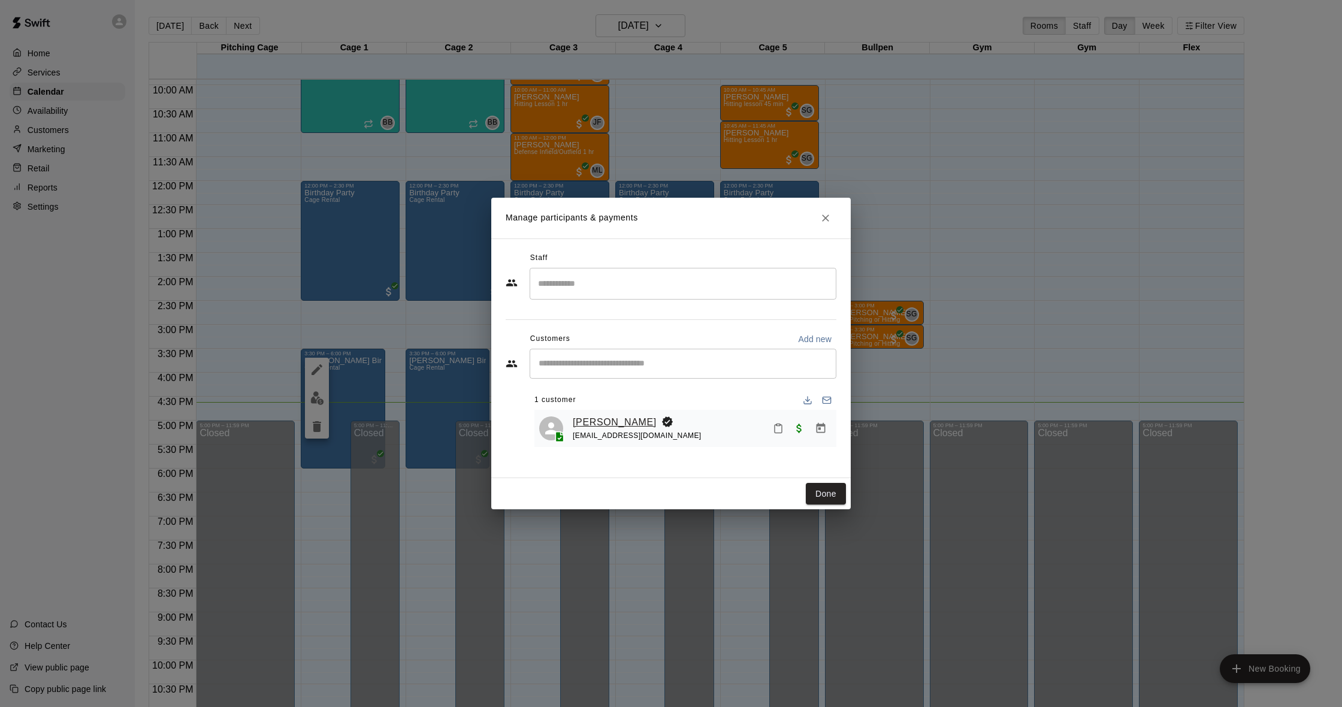
click at [597, 425] on link "[PERSON_NAME]" at bounding box center [615, 422] width 84 height 16
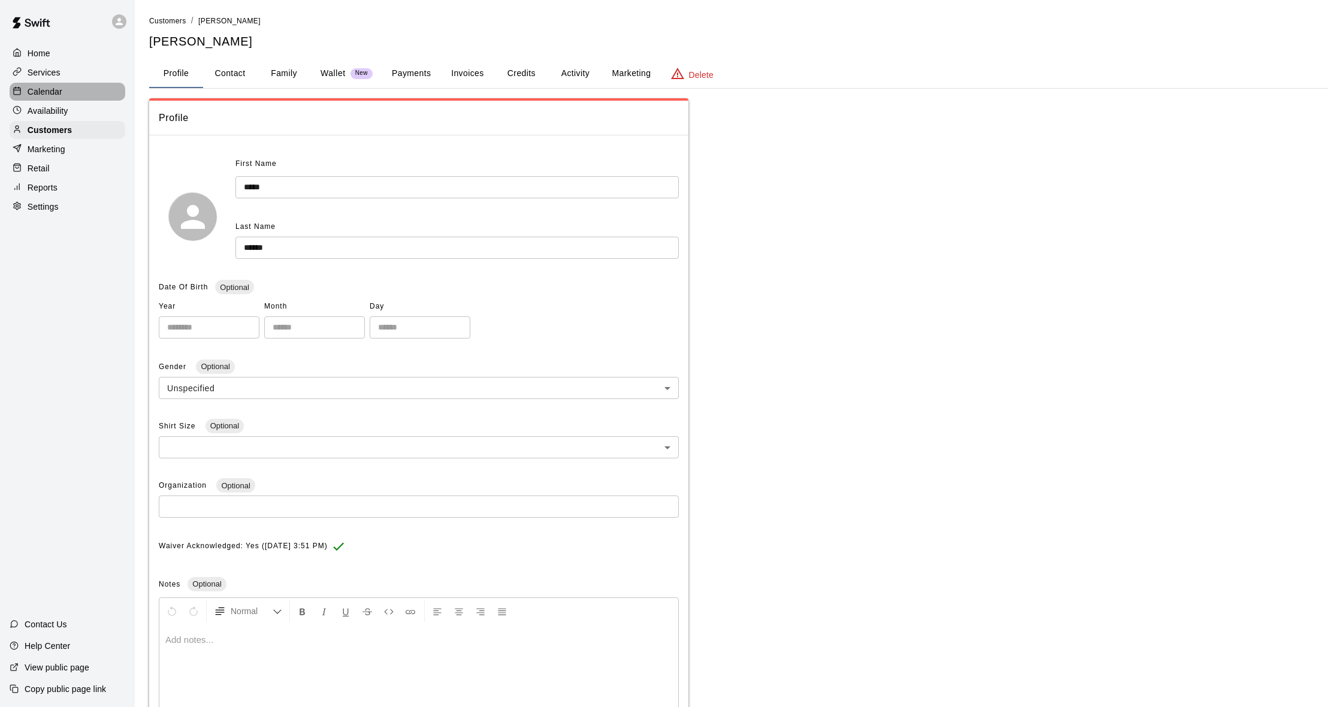
click at [63, 89] on div "Calendar" at bounding box center [68, 92] width 116 height 18
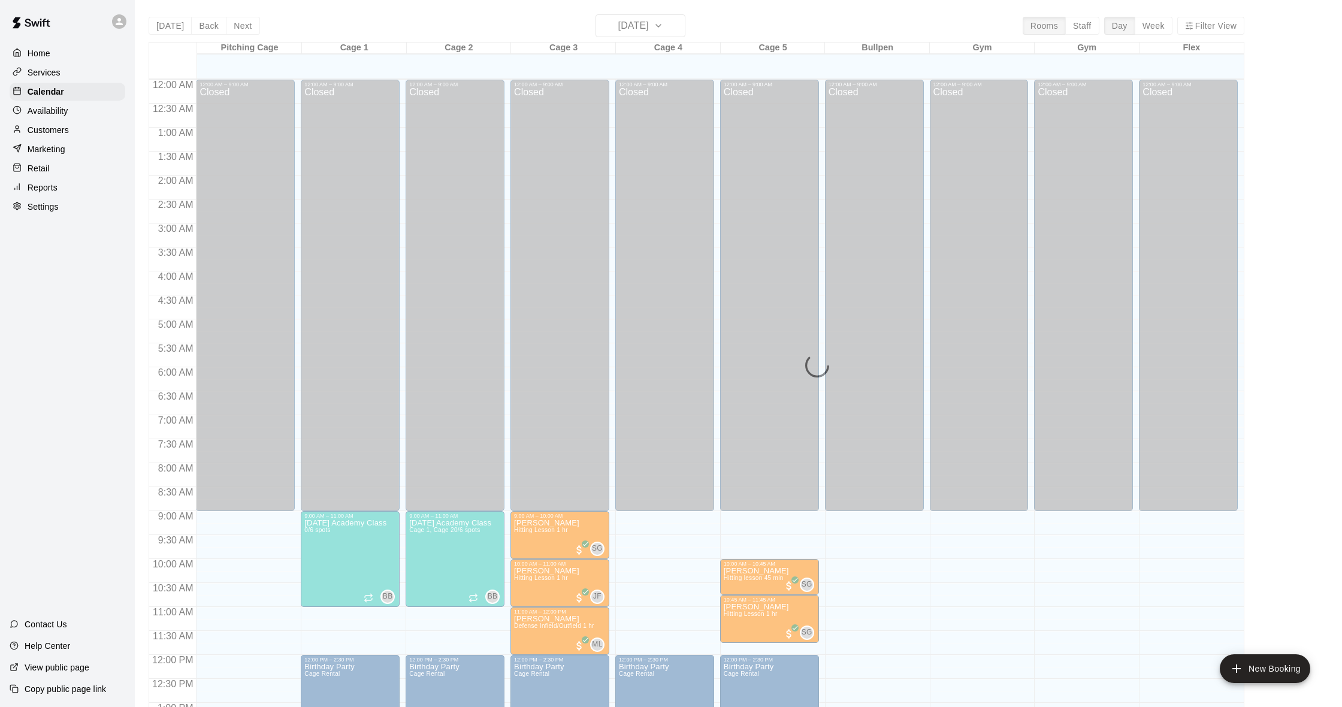
scroll to position [474, 0]
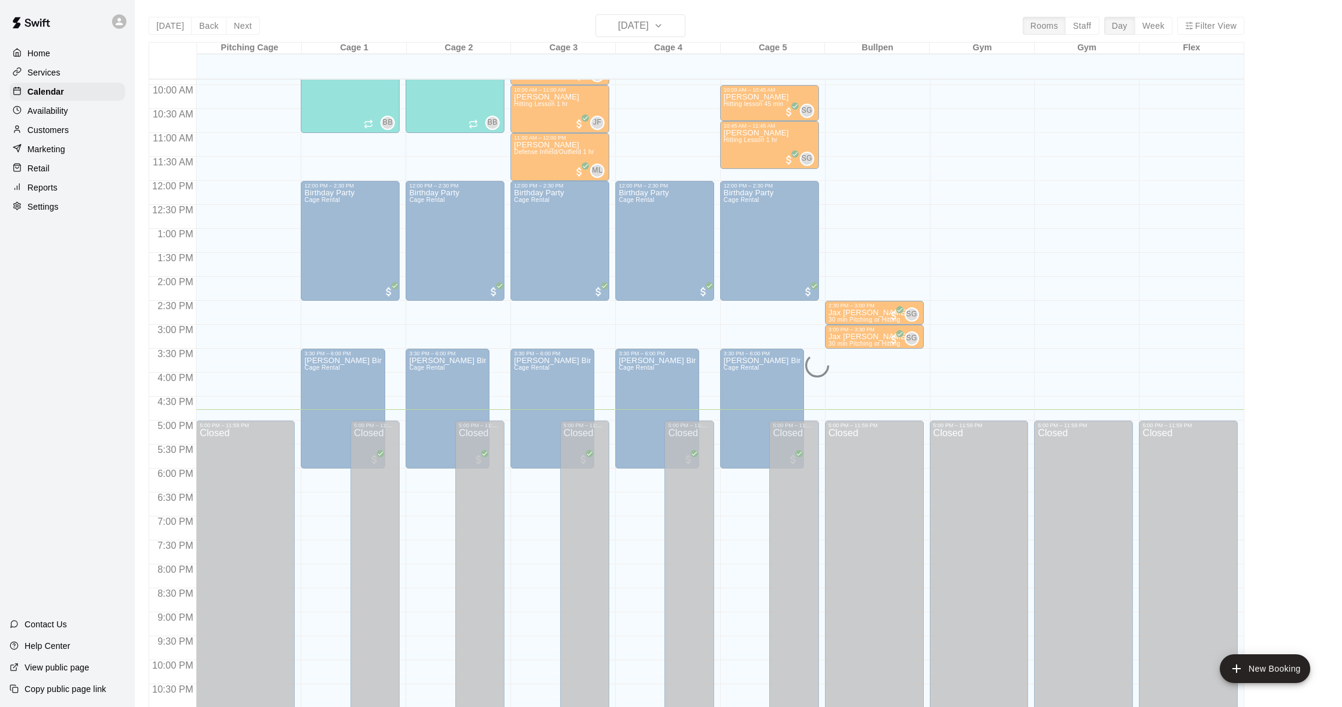
click at [62, 131] on p "Customers" at bounding box center [48, 130] width 41 height 12
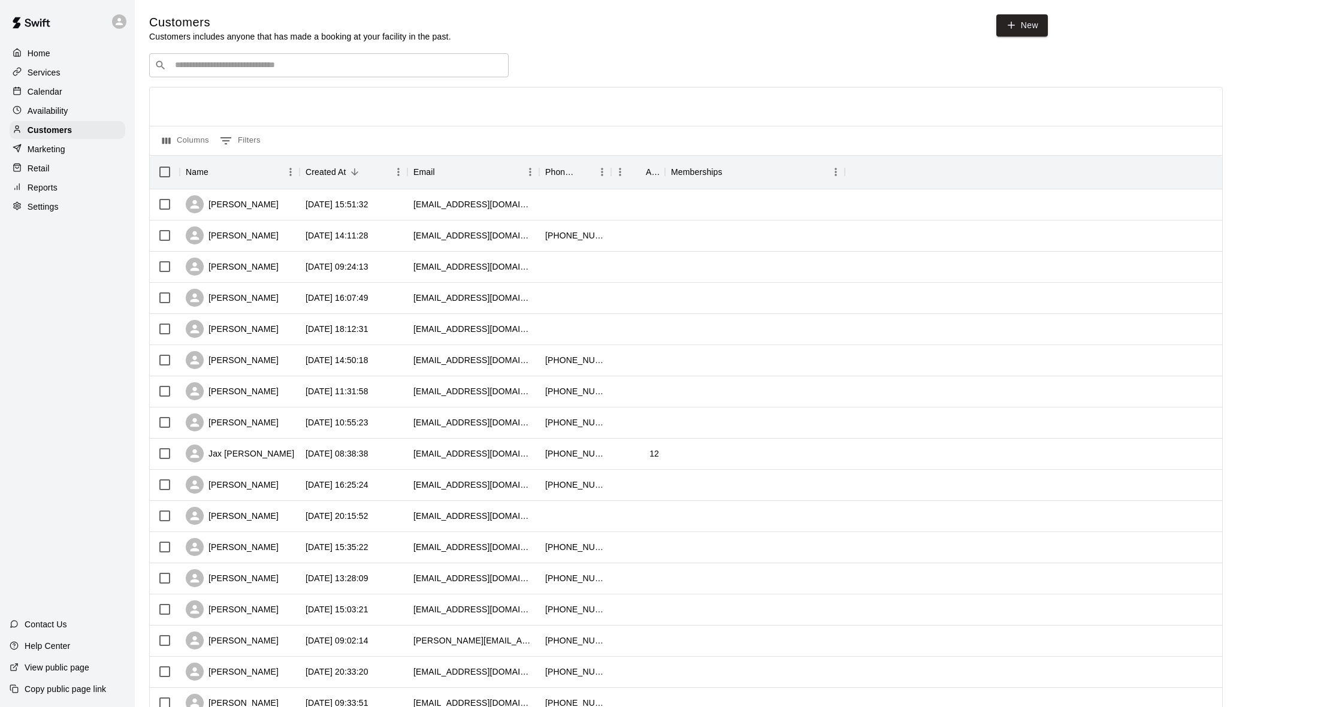
click at [65, 89] on div "Calendar" at bounding box center [68, 92] width 116 height 18
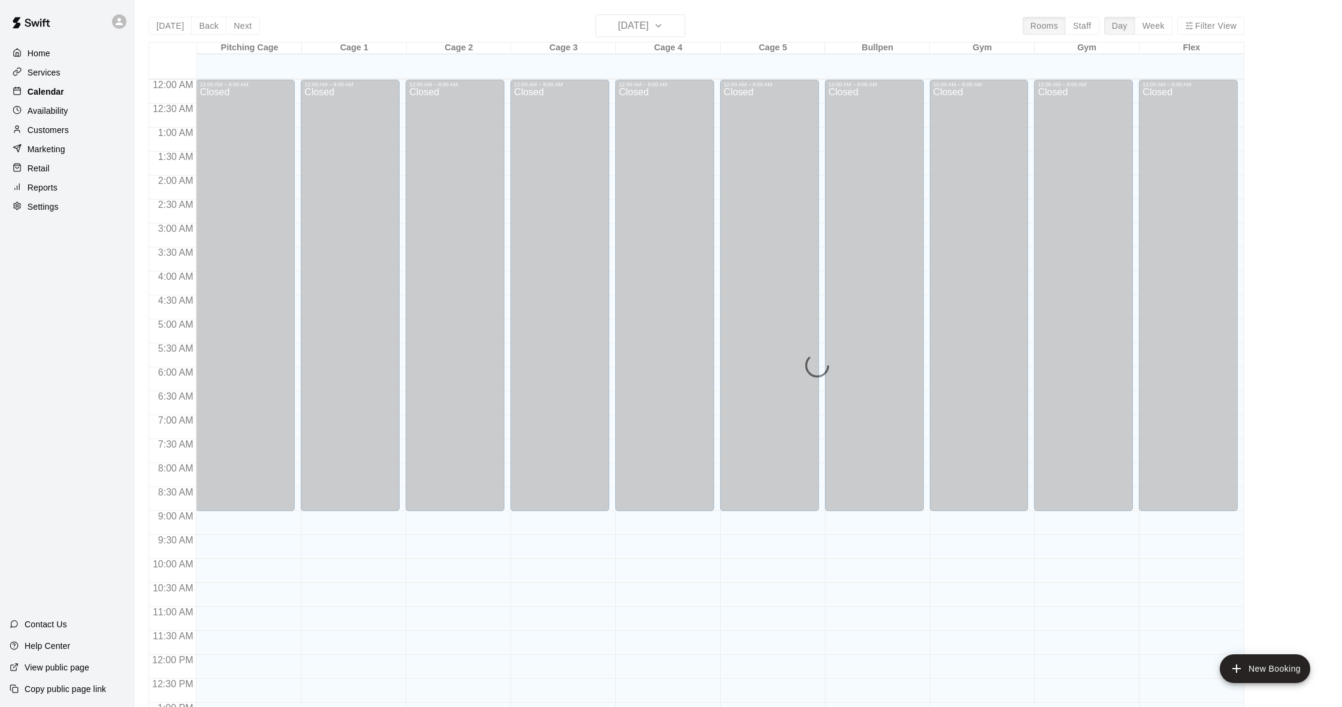
scroll to position [474, 0]
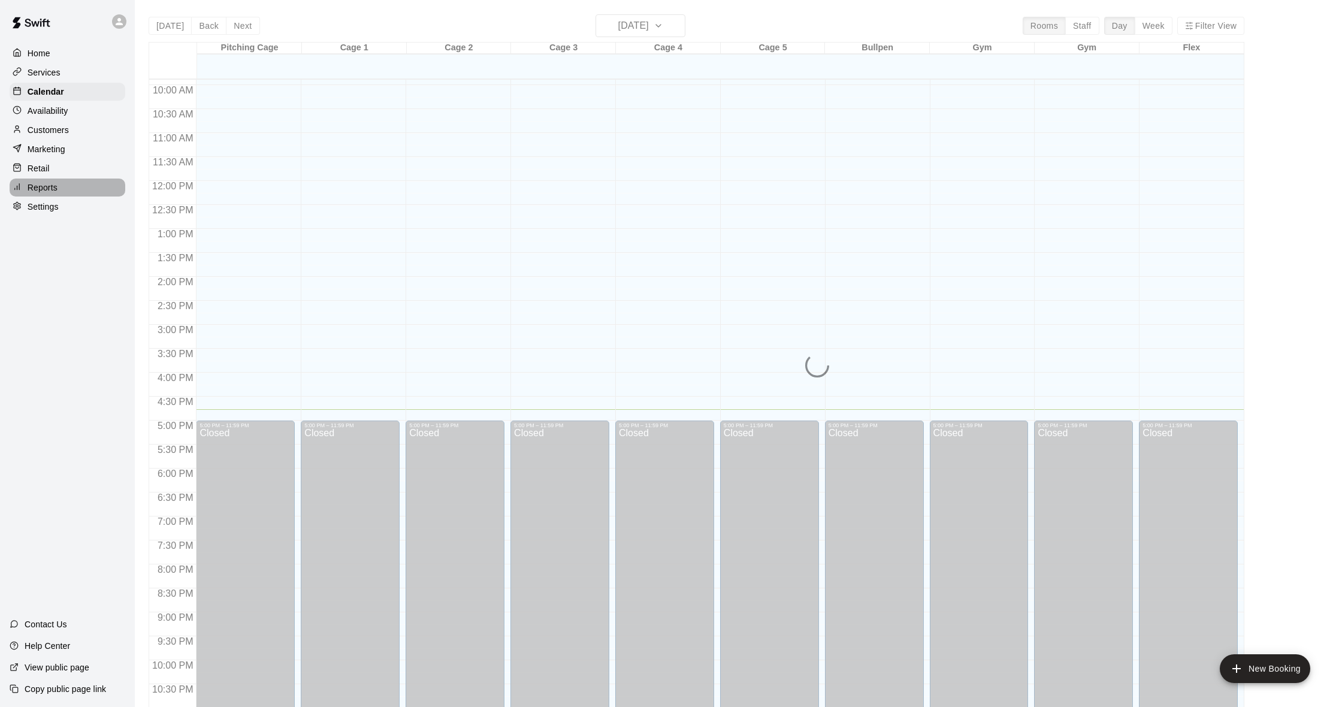
click at [63, 181] on div "Reports" at bounding box center [68, 187] width 116 height 18
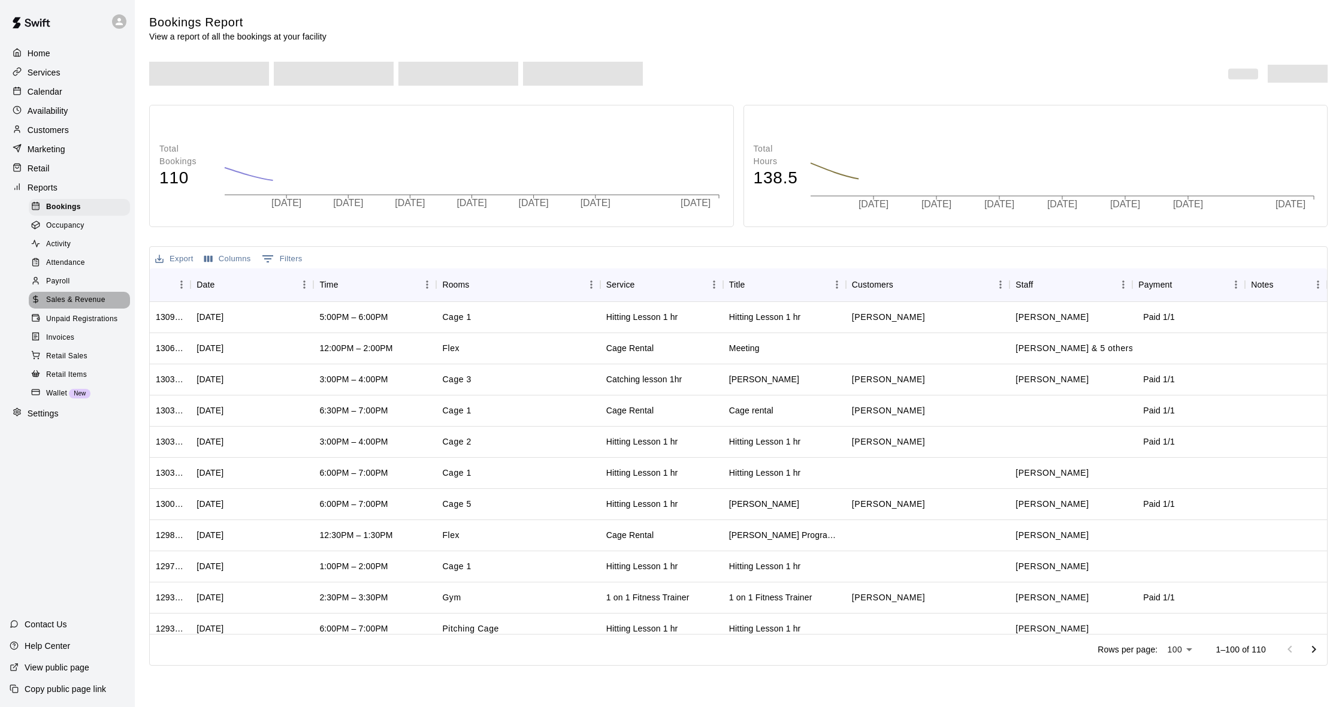
click at [80, 299] on span "Sales & Revenue" at bounding box center [75, 300] width 59 height 12
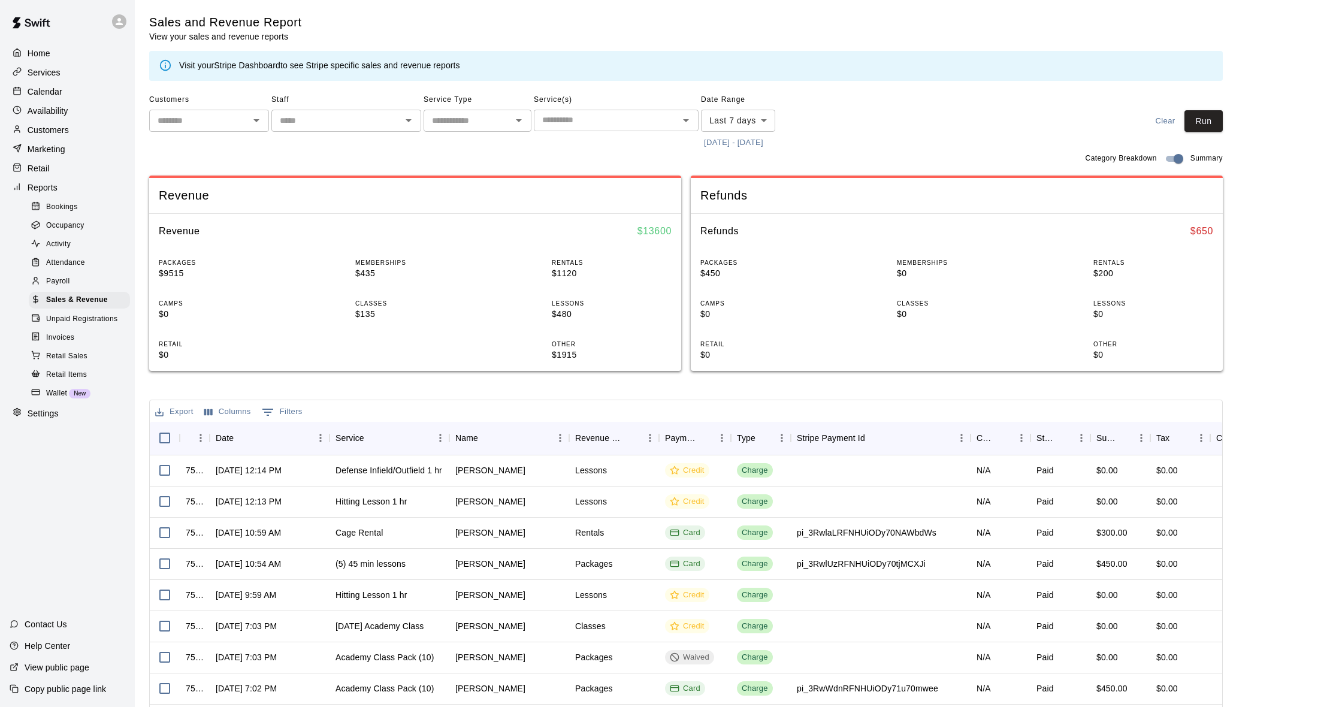
click at [720, 120] on body "Home Services Calendar Availability Customers Marketing Retail Reports Bookings…" at bounding box center [671, 411] width 1342 height 823
click at [734, 267] on li "Custom" at bounding box center [738, 263] width 74 height 20
type input "******"
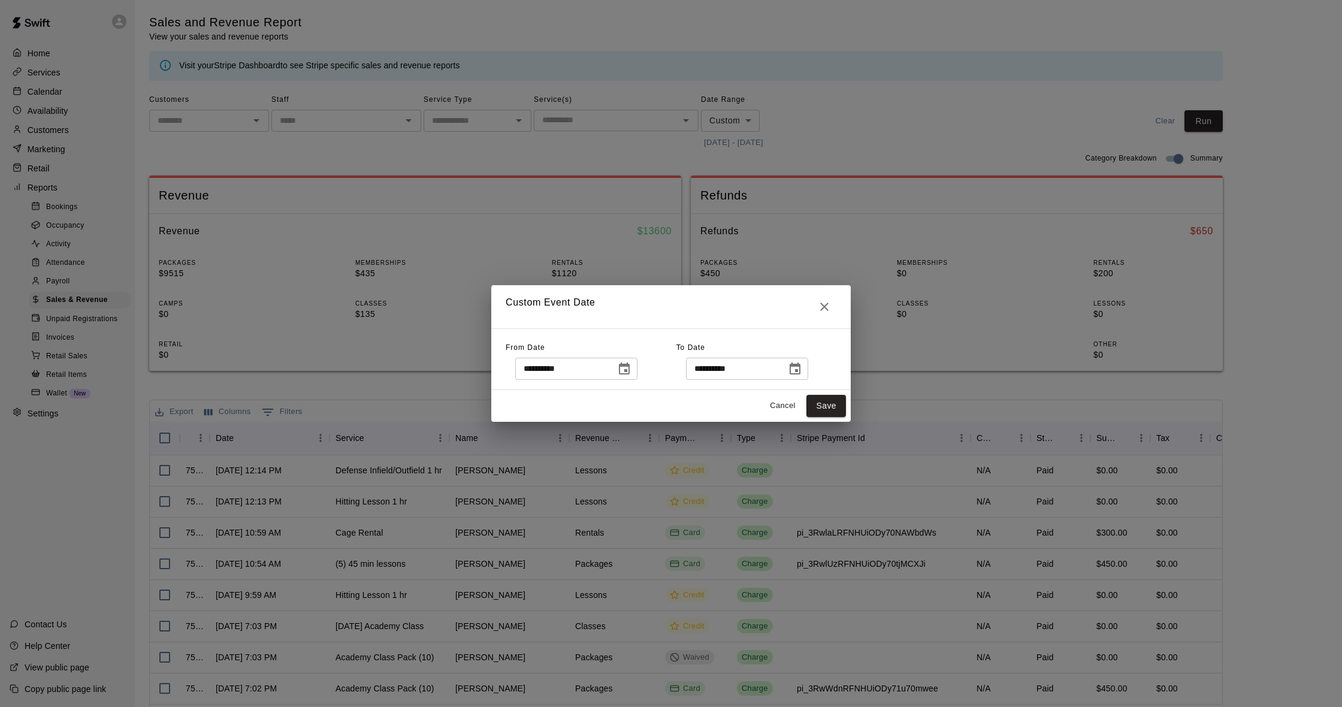
click at [631, 368] on icon "Choose date, selected date is Aug 9, 2025" at bounding box center [624, 369] width 14 height 14
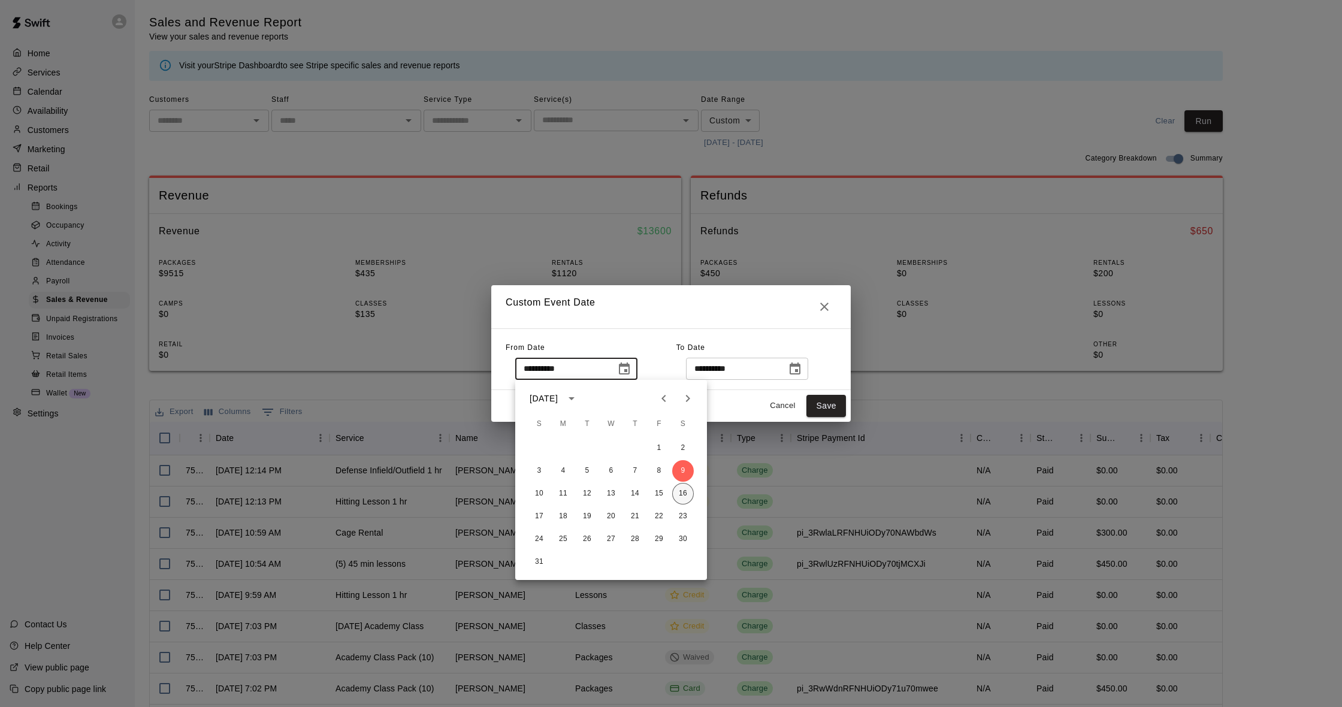
click at [683, 494] on button "16" at bounding box center [683, 494] width 22 height 22
type input "**********"
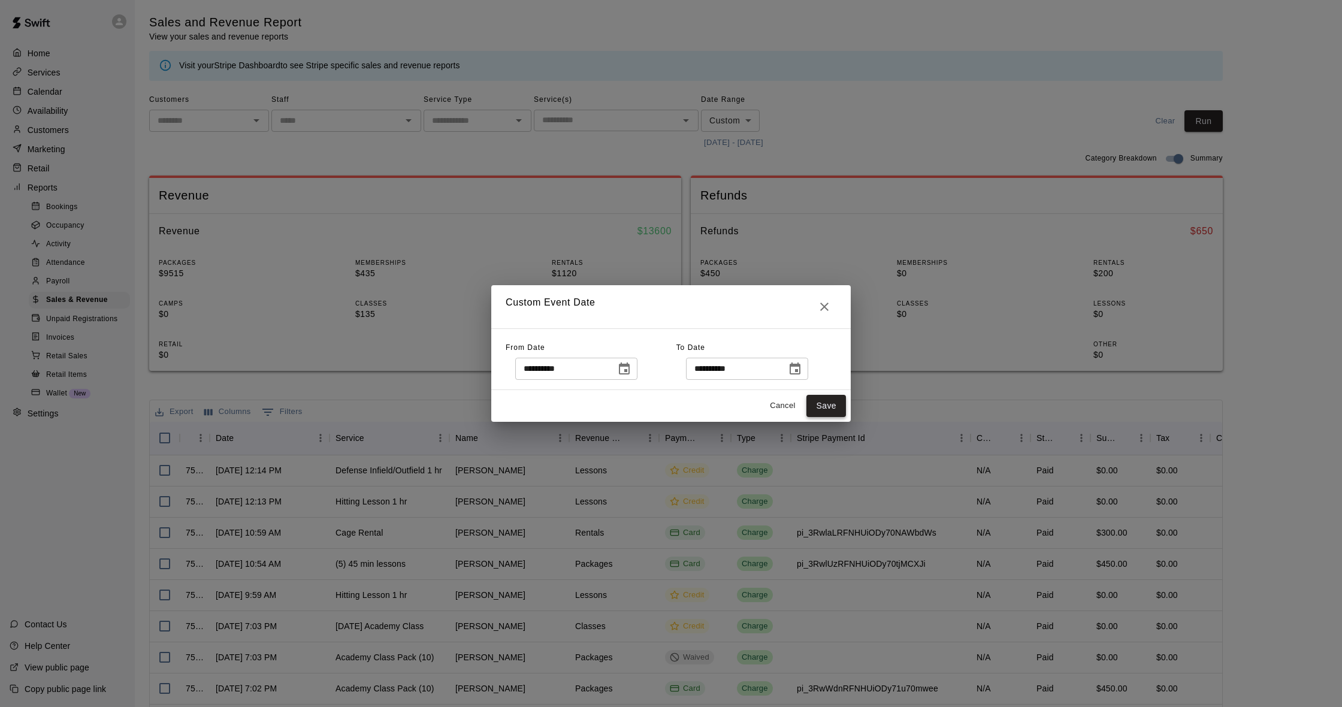
click at [835, 411] on button "Save" at bounding box center [826, 406] width 40 height 22
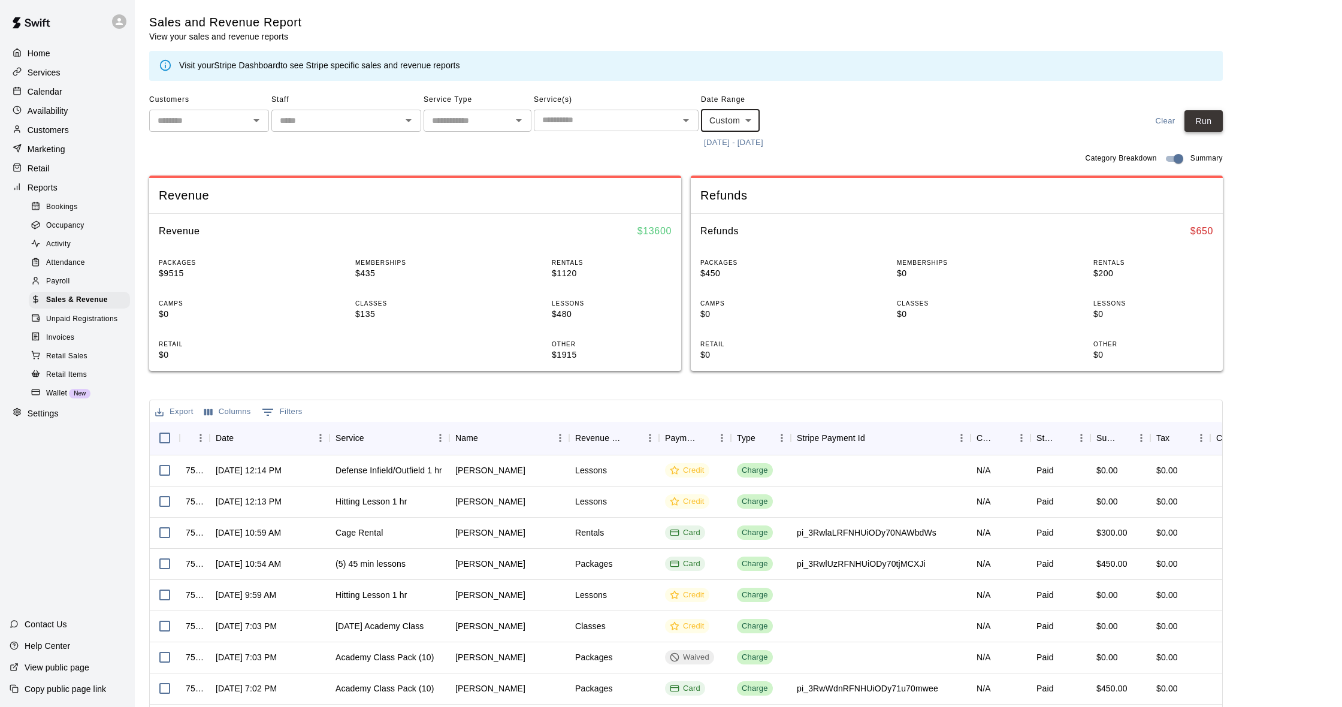
click at [1198, 121] on button "Run" at bounding box center [1203, 121] width 38 height 22
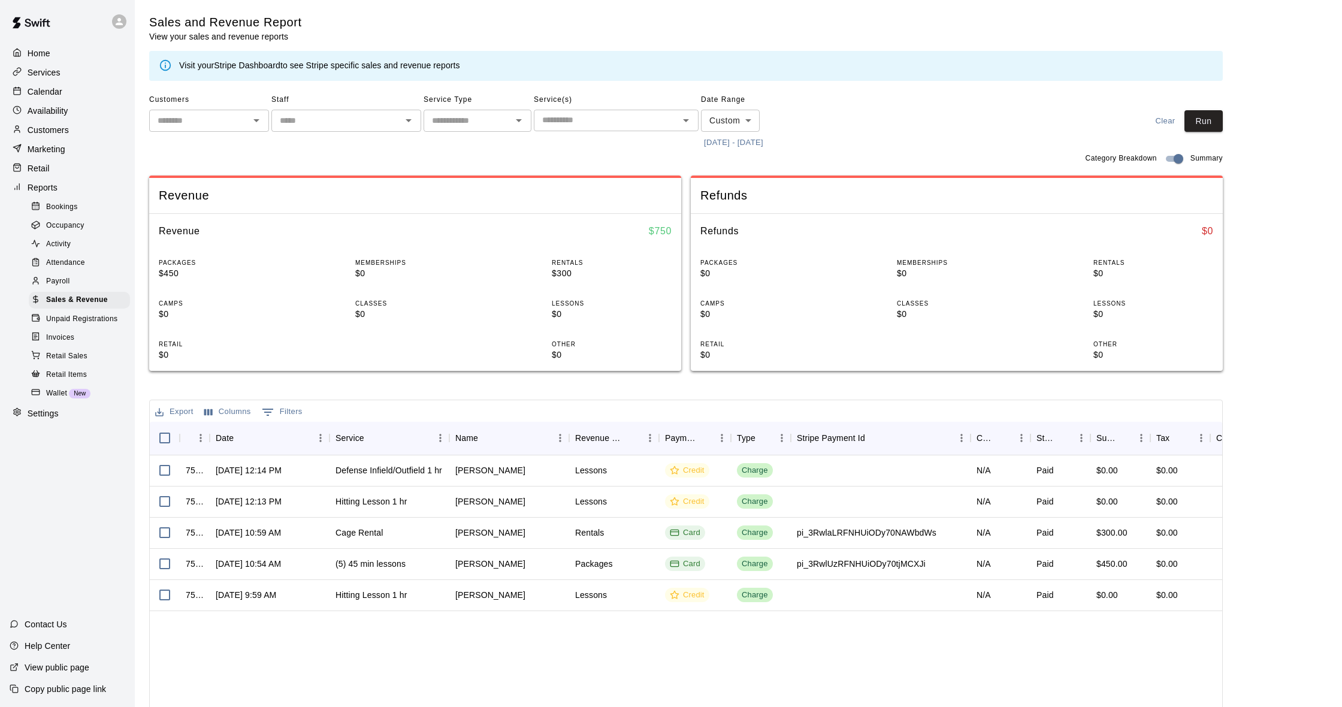
click at [74, 110] on div "Availability" at bounding box center [68, 111] width 116 height 18
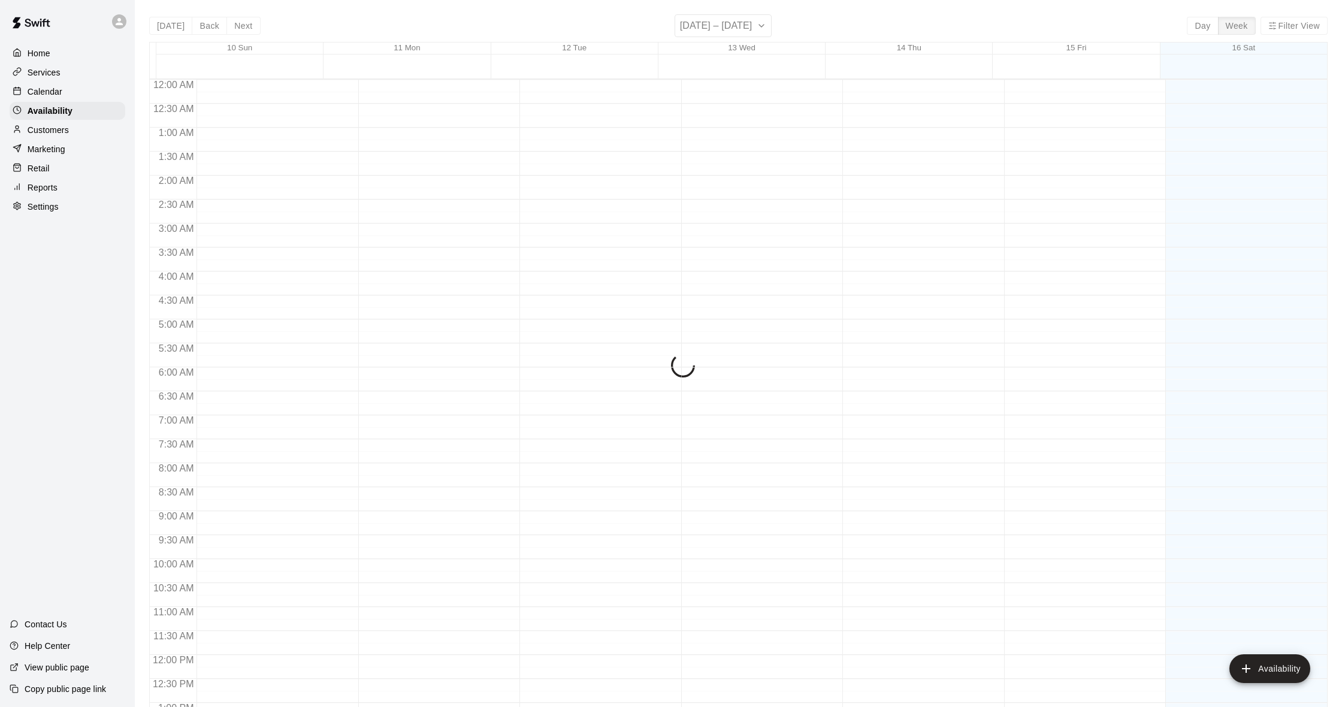
scroll to position [510, 0]
click at [62, 95] on div "Calendar" at bounding box center [68, 92] width 116 height 18
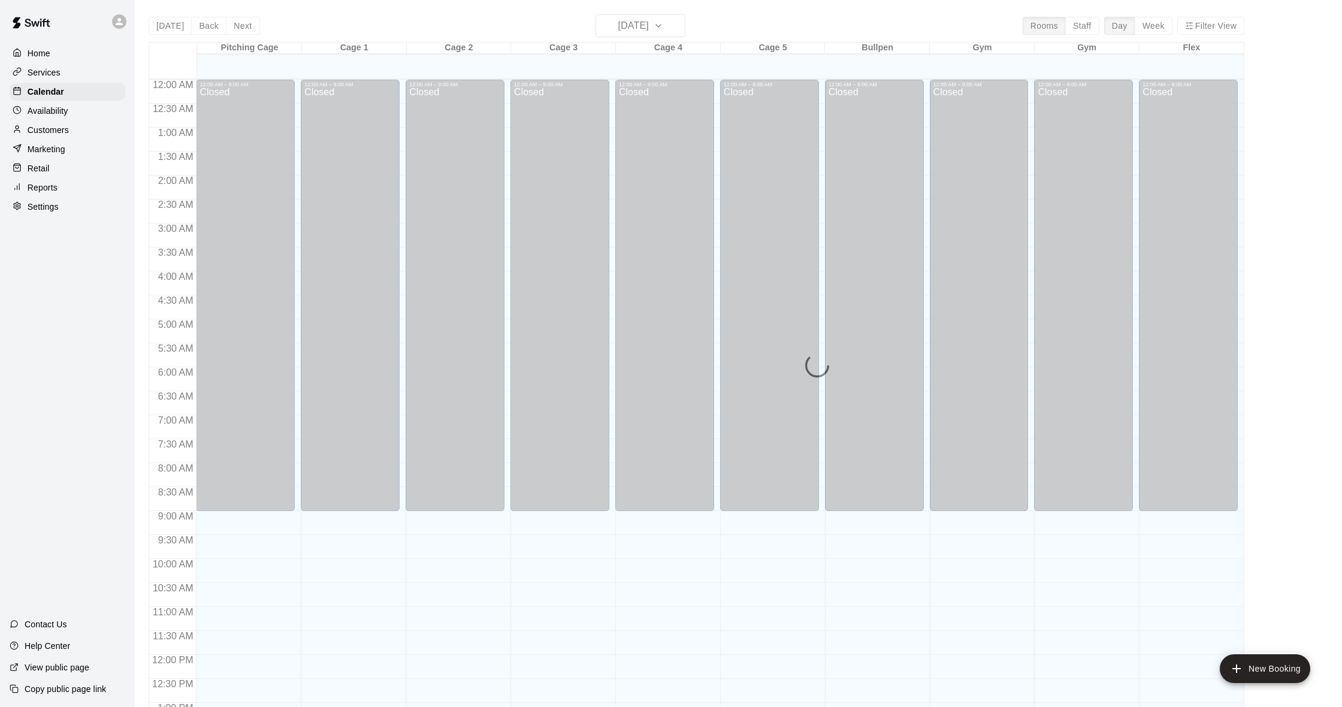
scroll to position [474, 0]
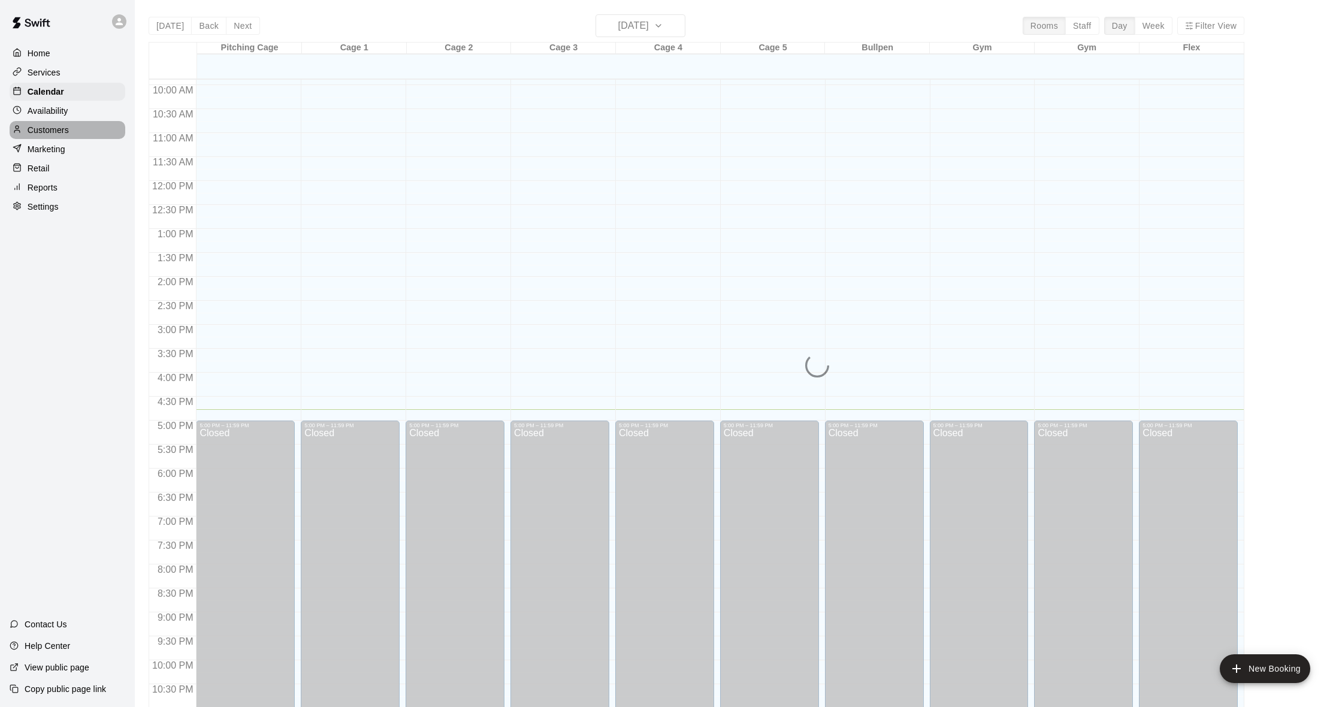
click at [68, 135] on p "Customers" at bounding box center [48, 130] width 41 height 12
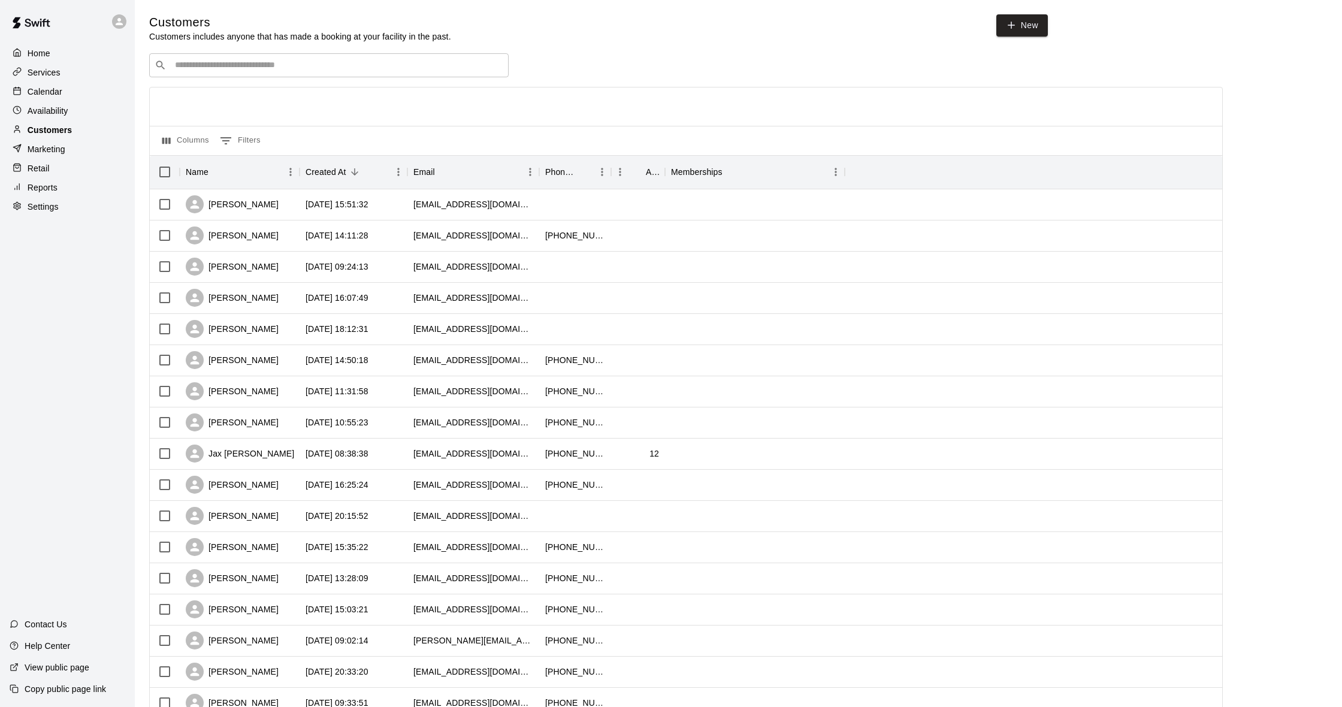
scroll to position [1, 0]
click at [231, 60] on input "Search customers by name or email" at bounding box center [337, 65] width 332 height 12
type input "*****"
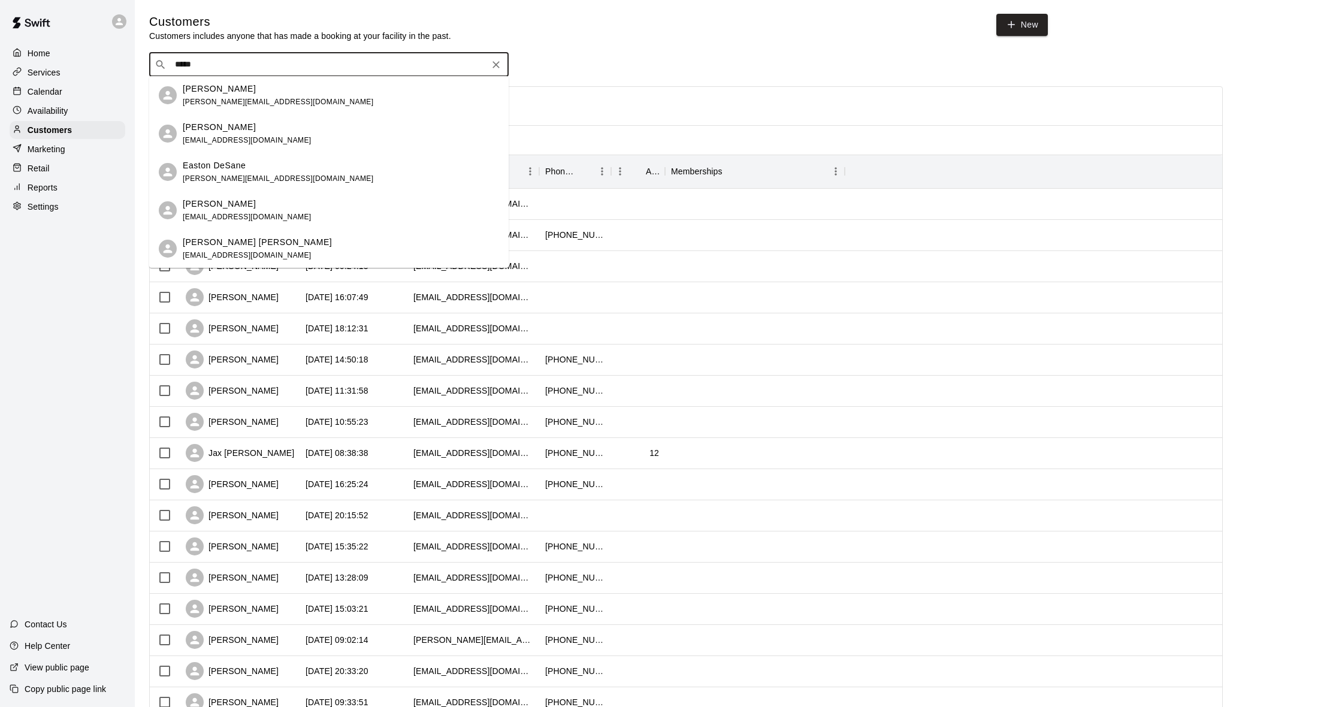
drag, startPoint x: 224, startPoint y: 77, endPoint x: 228, endPoint y: 85, distance: 9.4
click at [228, 85] on p "[PERSON_NAME]" at bounding box center [219, 89] width 73 height 13
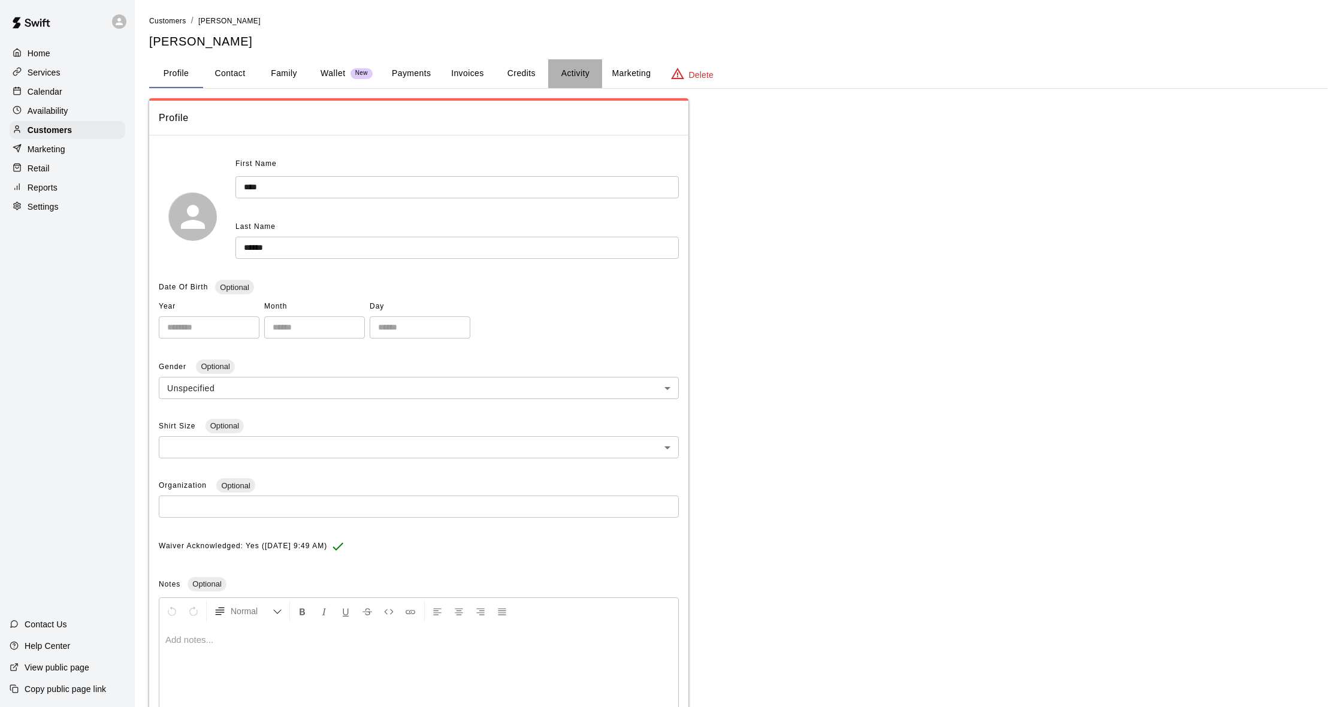
click at [571, 80] on button "Activity" at bounding box center [575, 73] width 54 height 29
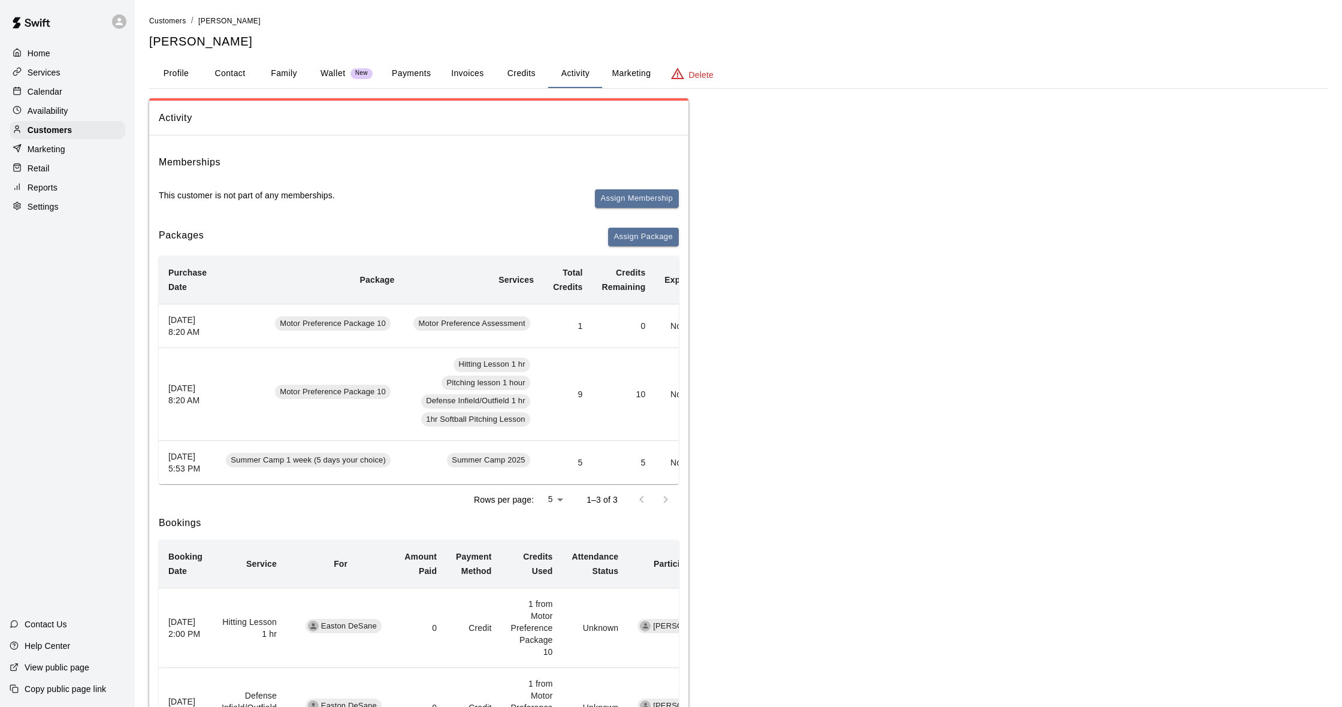
click at [399, 69] on button "Payments" at bounding box center [411, 73] width 58 height 29
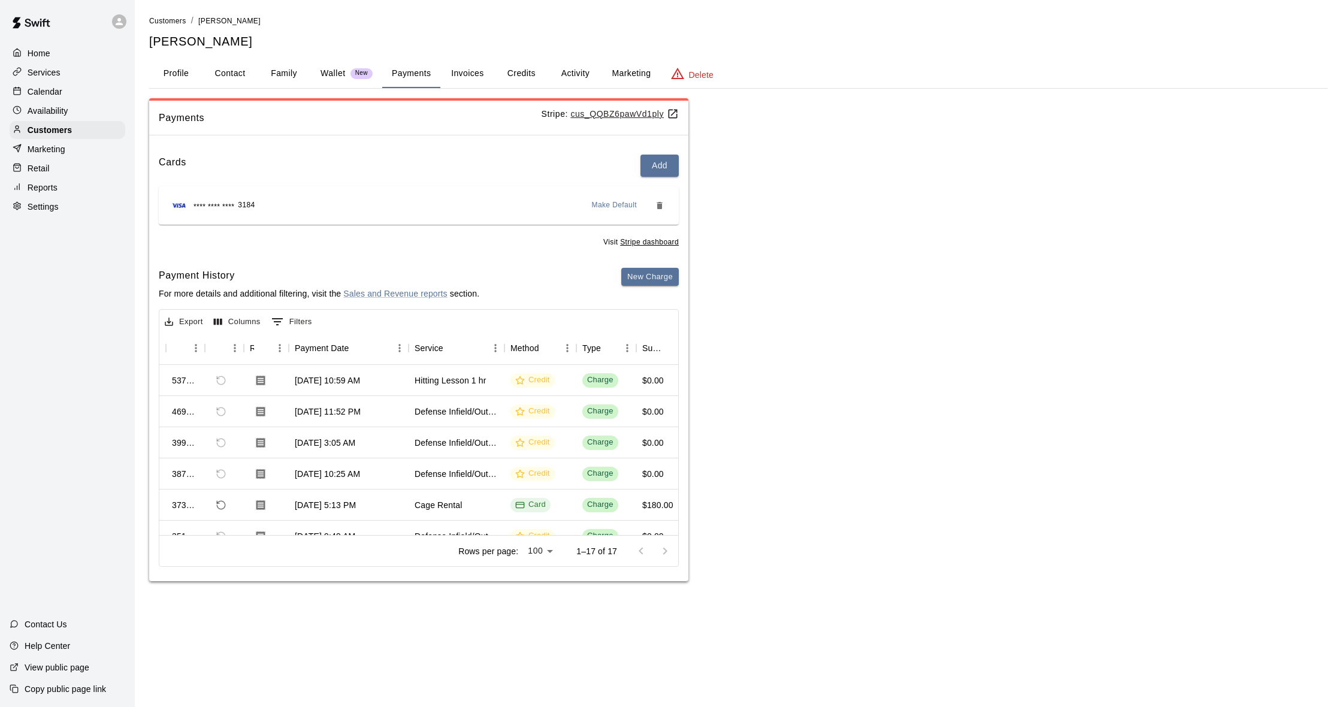
click at [568, 68] on button "Activity" at bounding box center [575, 73] width 54 height 29
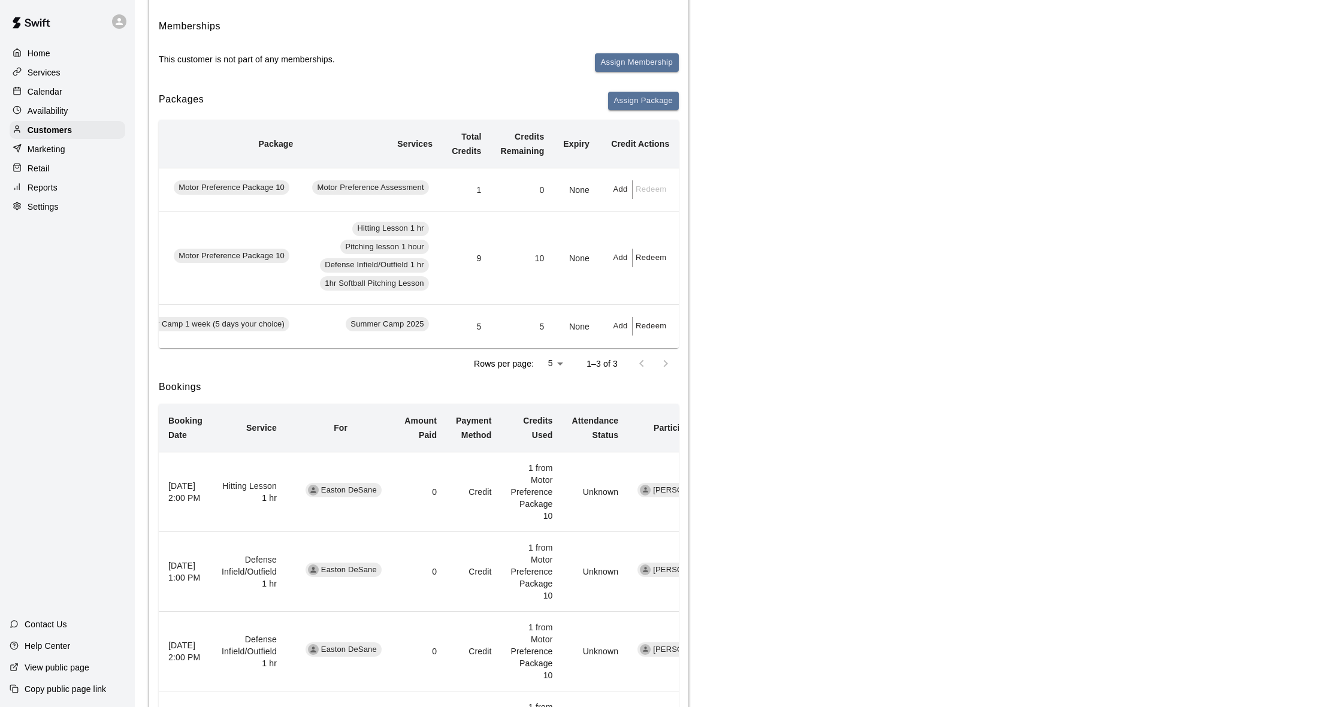
scroll to position [0, 103]
click at [641, 265] on button "Redeem" at bounding box center [650, 258] width 37 height 19
click at [653, 308] on input "text" at bounding box center [678, 312] width 92 height 22
type input "*"
click at [664, 343] on button "Redeem" at bounding box center [652, 338] width 40 height 13
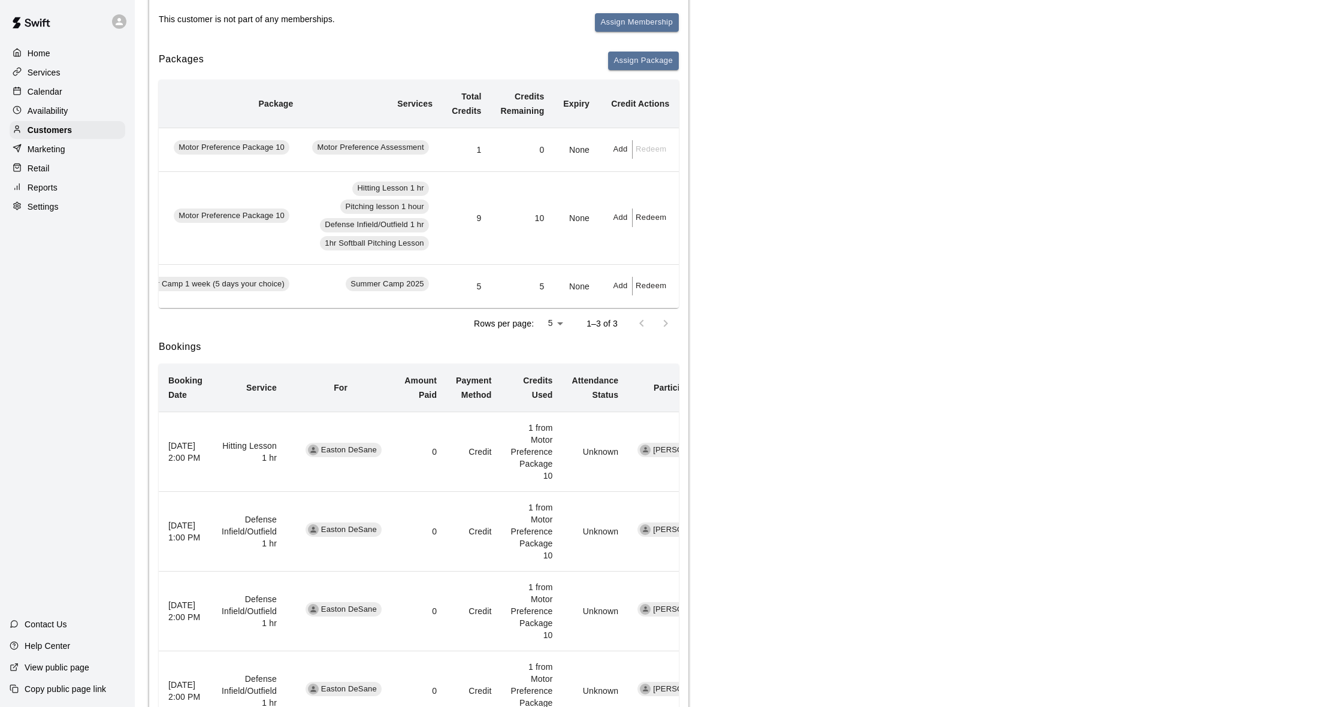
scroll to position [195, 0]
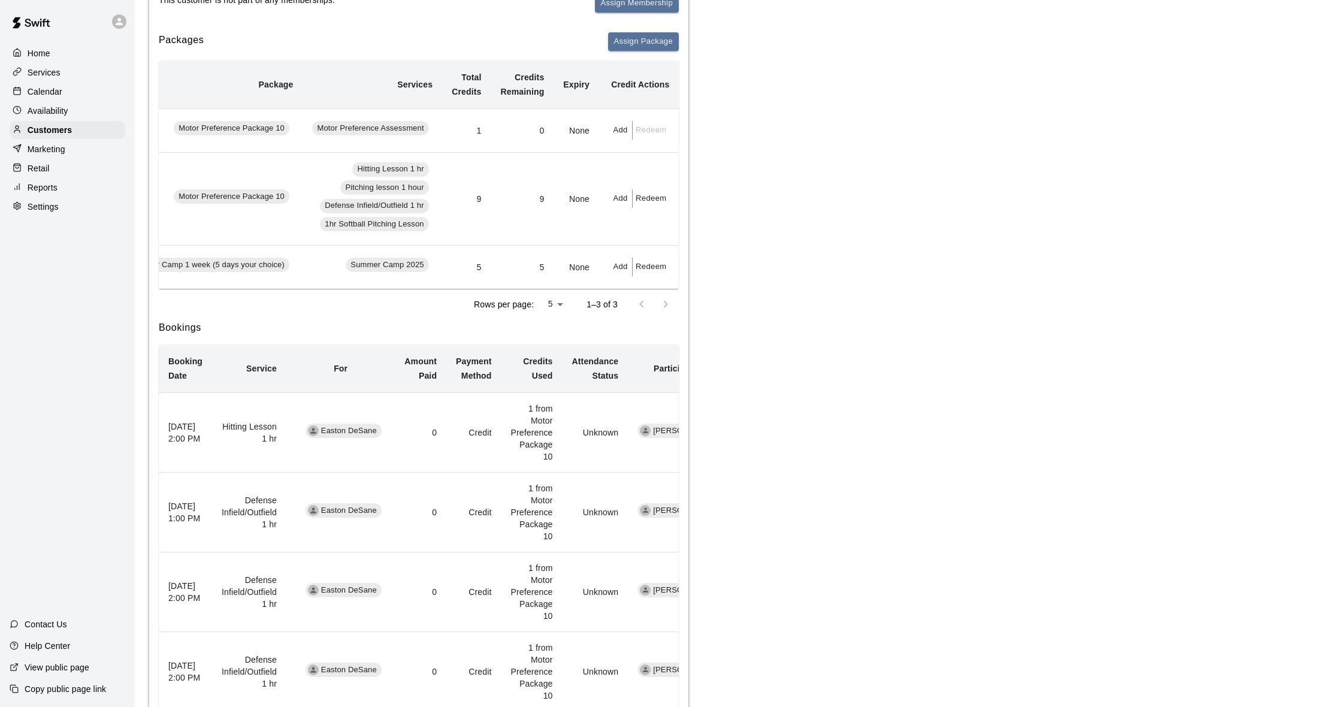
click at [651, 208] on button "Redeem" at bounding box center [650, 198] width 37 height 19
click at [660, 252] on input "*" at bounding box center [678, 252] width 92 height 22
click at [671, 281] on button "Redeem" at bounding box center [652, 279] width 40 height 13
click at [73, 93] on div "Calendar" at bounding box center [68, 92] width 116 height 18
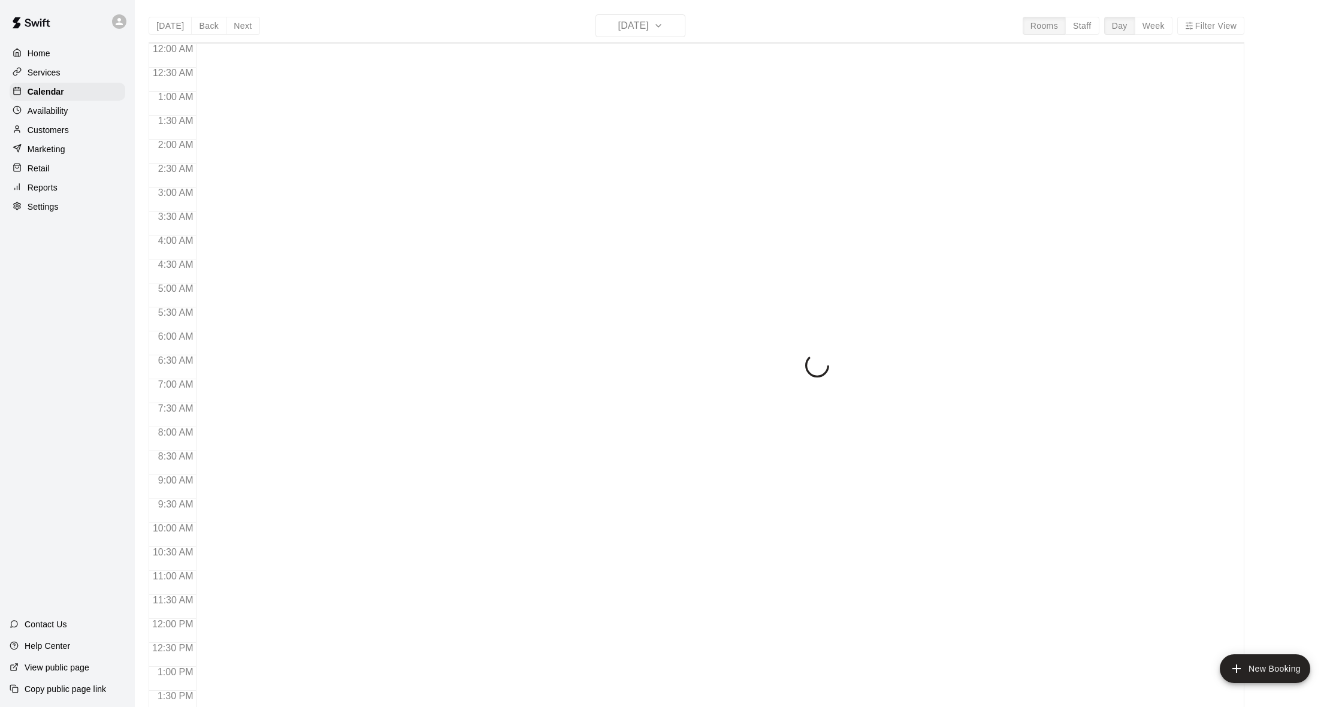
scroll to position [474, 0]
